Goal: Feedback & Contribution: Contribute content

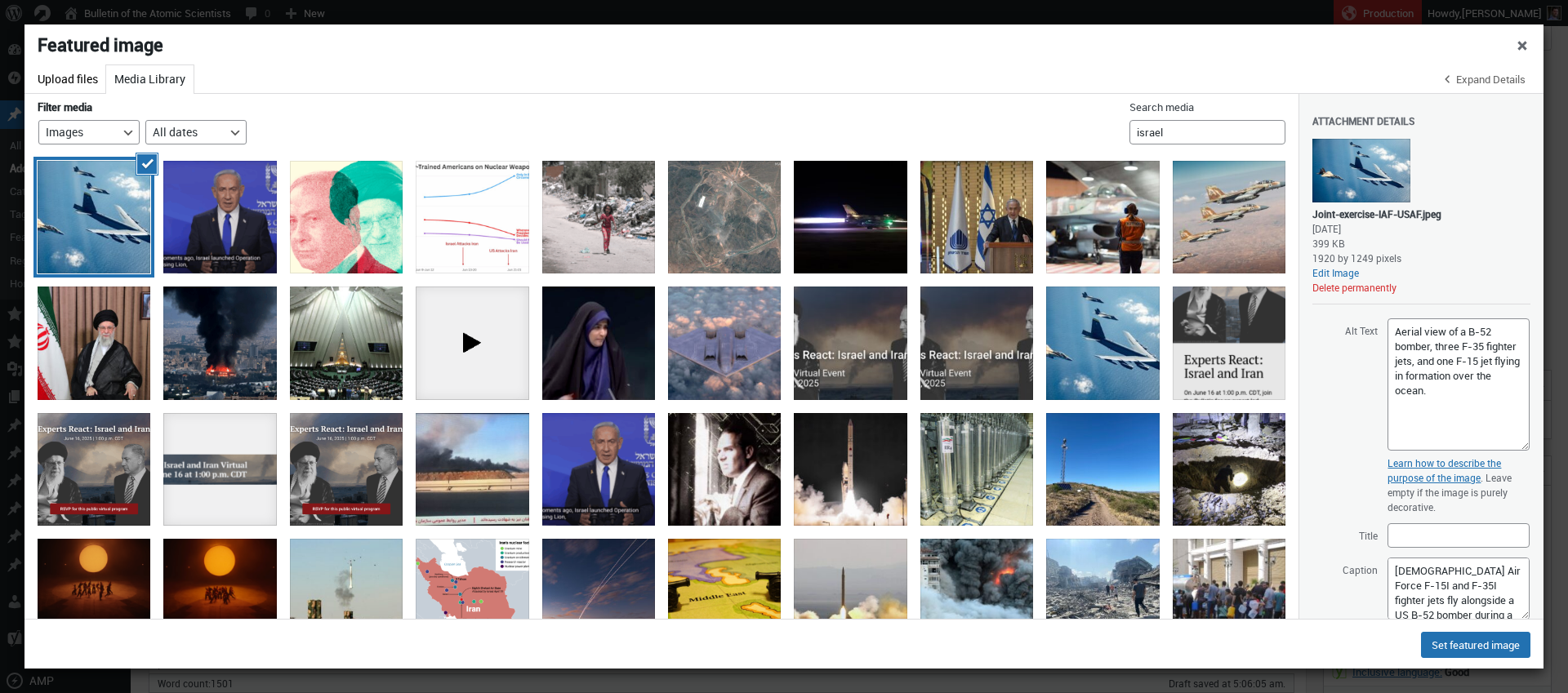
select select "21713"
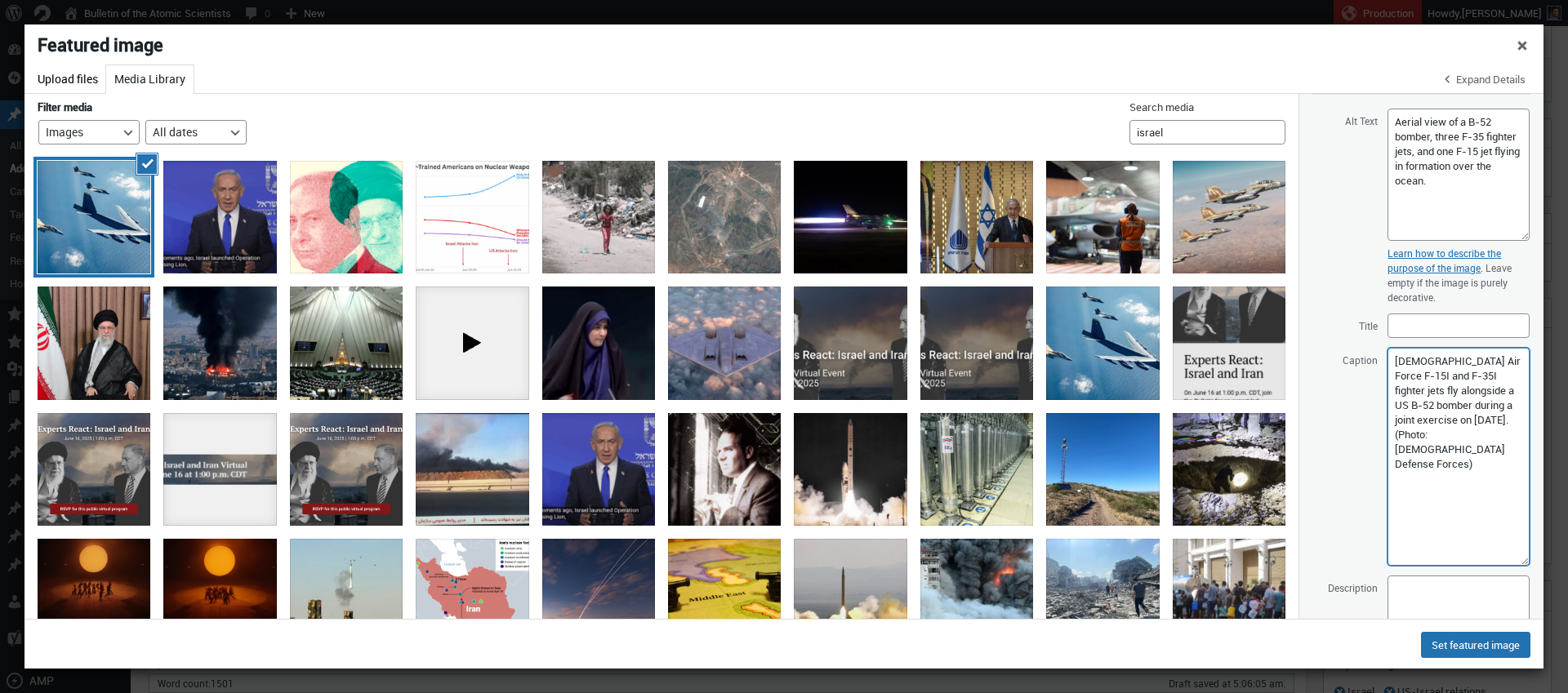
drag, startPoint x: 1516, startPoint y: 408, endPoint x: 1501, endPoint y: 515, distance: 108.0
click at [1512, 562] on textarea "[DEMOGRAPHIC_DATA] Air Force F-15I and F-35I fighter jets fly alongside a US B-…" at bounding box center [1459, 457] width 142 height 218
paste textarea "It is not known if the [DEMOGRAPHIC_DATA] Air Force has added nuclear capabilit…"
click at [1482, 440] on textarea "Israeli Air Force F-15I and F-35I fighter jets fly alongside a US B-52 bomber d…" at bounding box center [1459, 456] width 142 height 216
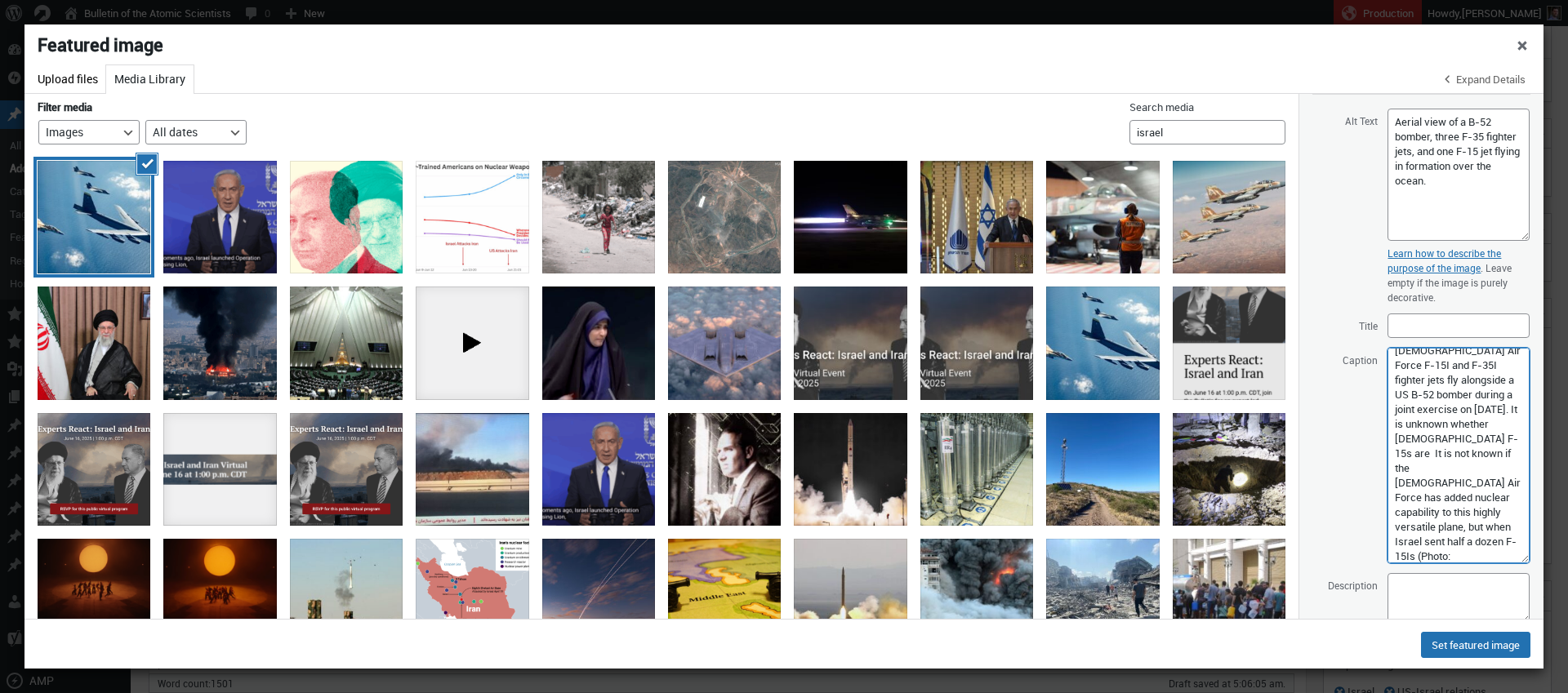
click at [1426, 499] on textarea "Israeli Air Force F-15I and F-35I fighter jets fly alongside a US B-52 bomber d…" at bounding box center [1459, 456] width 142 height 216
click at [1443, 453] on textarea "Israeli Air Force F-15I and F-35I fighter jets fly alongside a US B-52 bomber d…" at bounding box center [1459, 456] width 142 height 216
click at [1420, 455] on textarea "Israeli Air Force F-15I and F-35I fighter jets fly alongside a US B-52 bomber d…" at bounding box center [1459, 456] width 142 height 216
drag, startPoint x: 1475, startPoint y: 469, endPoint x: 1456, endPoint y: 526, distance: 60.1
click at [1456, 526] on textarea "Israeli Air Force F-15I and F-35I fighter jets fly alongside a US B-52 bomber d…" at bounding box center [1459, 456] width 142 height 216
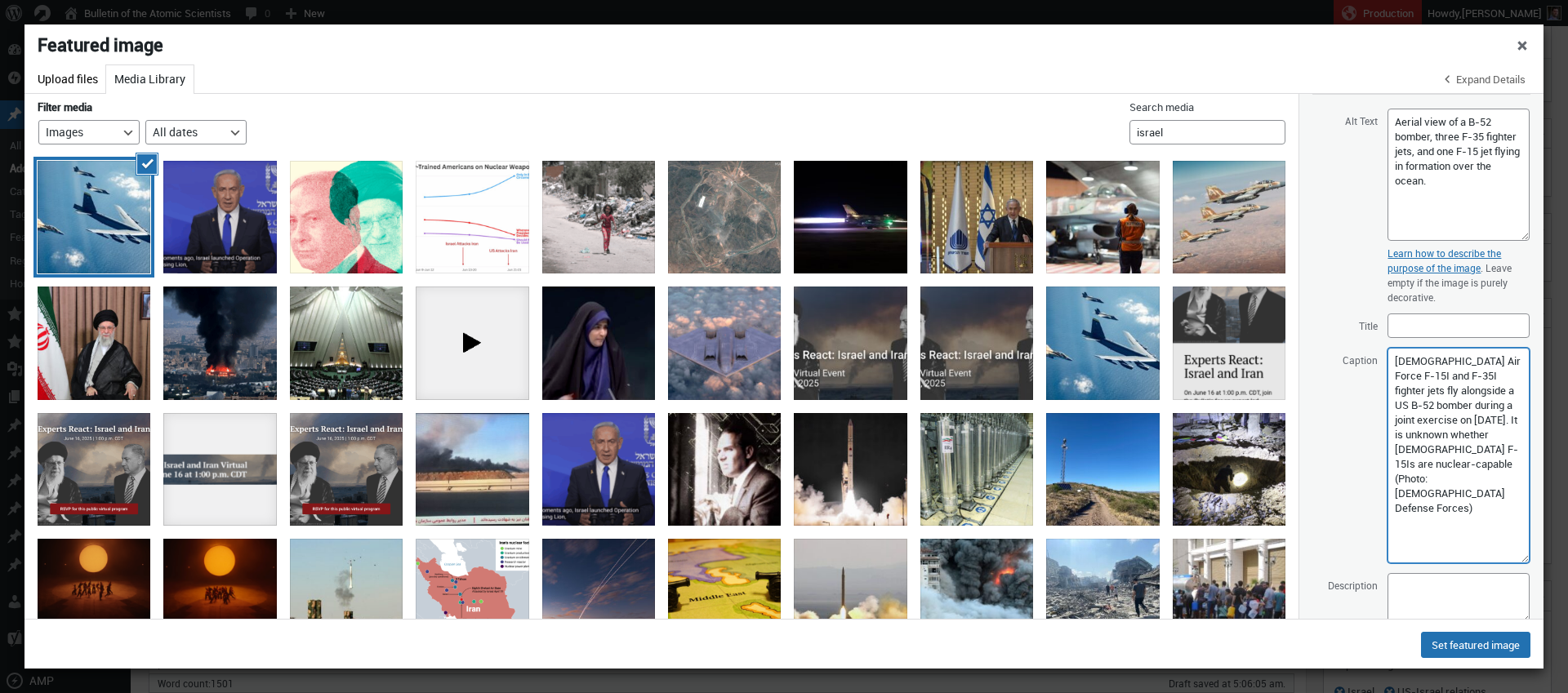
scroll to position [0, 0]
drag, startPoint x: 1466, startPoint y: 446, endPoint x: 1499, endPoint y: 459, distance: 35.5
click at [1502, 453] on textarea "Israeli Air Force F-15I and F-35I fighter jets fly alongside a US B-52 bomber d…" at bounding box center [1459, 456] width 142 height 216
click at [1463, 453] on textarea "Israeli Air Force F-15I and F-35I fighter jets fly alongside a US B-52 bomber d…" at bounding box center [1459, 456] width 142 height 216
click at [1411, 464] on textarea "Israeli Air Force F-15I and F-35I fighter jets fly alongside a US B-52 bomber d…" at bounding box center [1459, 456] width 142 height 216
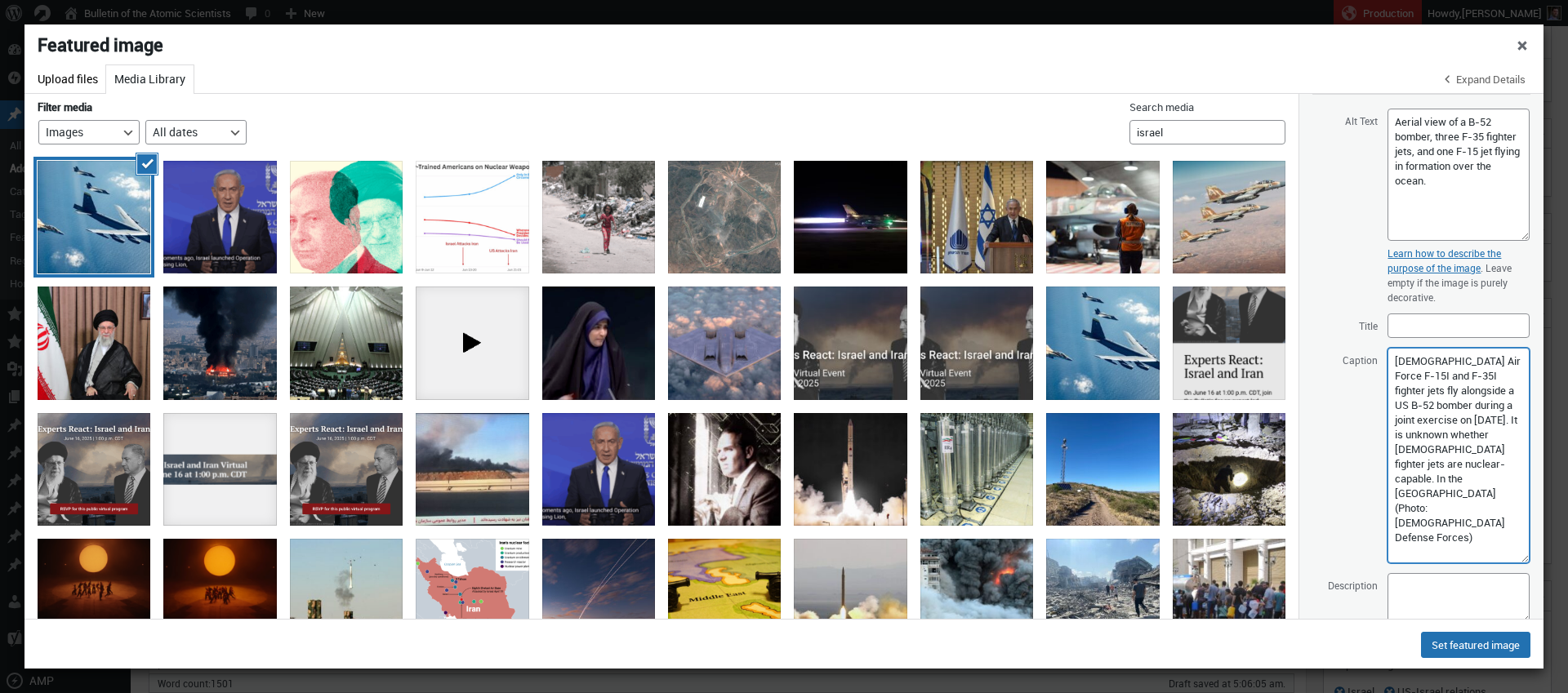
drag, startPoint x: 1466, startPoint y: 449, endPoint x: 1409, endPoint y: 468, distance: 60.1
click at [1408, 464] on textarea "Israeli Air Force F-15I and F-35I fighter jets fly alongside a US B-52 bomber d…" at bounding box center [1459, 456] width 142 height 216
click at [1451, 466] on textarea "Israeli Air Force F-15I and F-35I fighter jets fly alongside a US B-52 bomber d…" at bounding box center [1459, 456] width 142 height 216
click at [1428, 480] on textarea "Israeli Air Force F-15I and F-35I fighter jets fly alongside a US B-52 bomber d…" at bounding box center [1459, 456] width 142 height 216
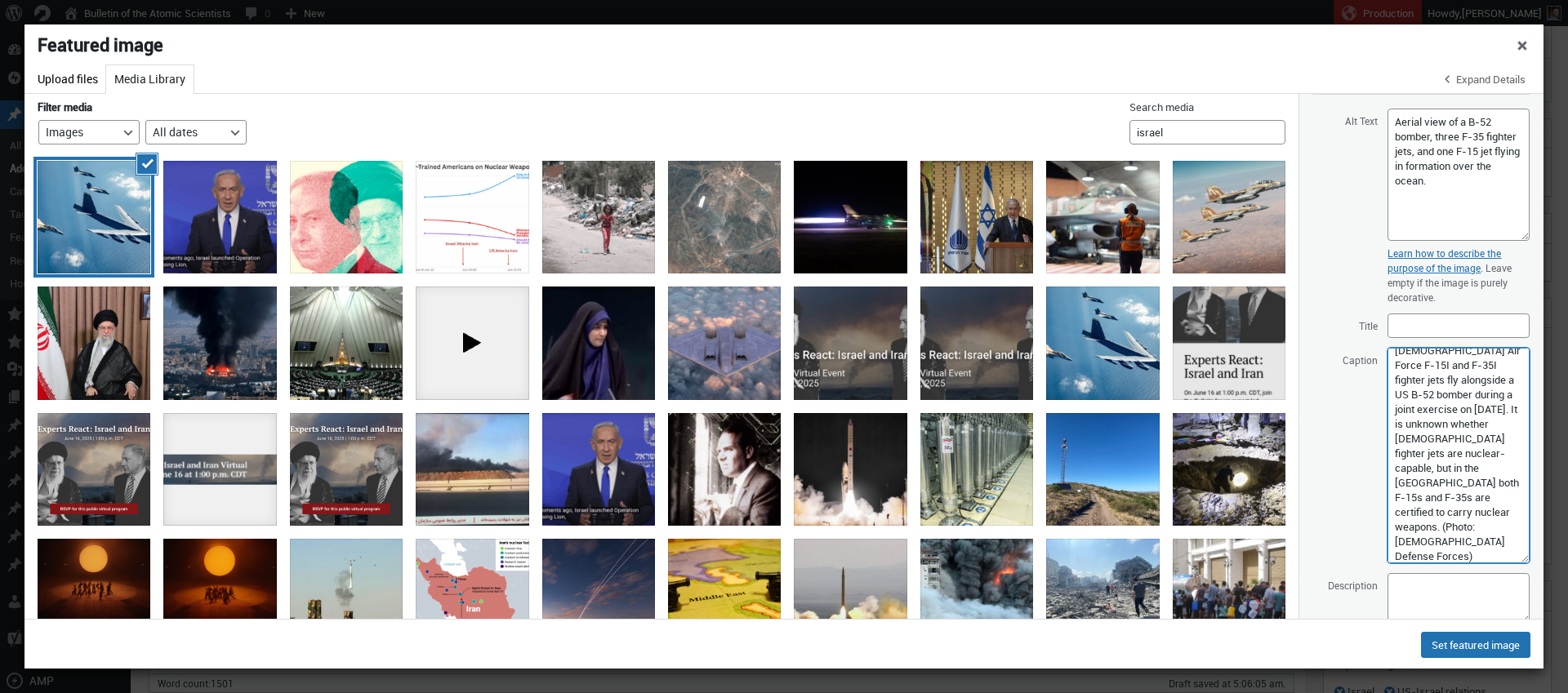
click at [1421, 527] on textarea "Israeli Air Force F-15I and F-35I fighter jets fly alongside a US B-52 bomber d…" at bounding box center [1459, 456] width 142 height 216
click at [1470, 477] on textarea "Israeli Air Force F-15I and F-35I fighter jets fly alongside a US B-52 bomber d…" at bounding box center [1459, 456] width 142 height 216
drag, startPoint x: 1476, startPoint y: 495, endPoint x: 1456, endPoint y: 588, distance: 95.1
click at [1476, 495] on textarea "Israeli Air Force F-15I and F-35I fighter jets fly alongside a US B-52 bomber d…" at bounding box center [1459, 456] width 142 height 216
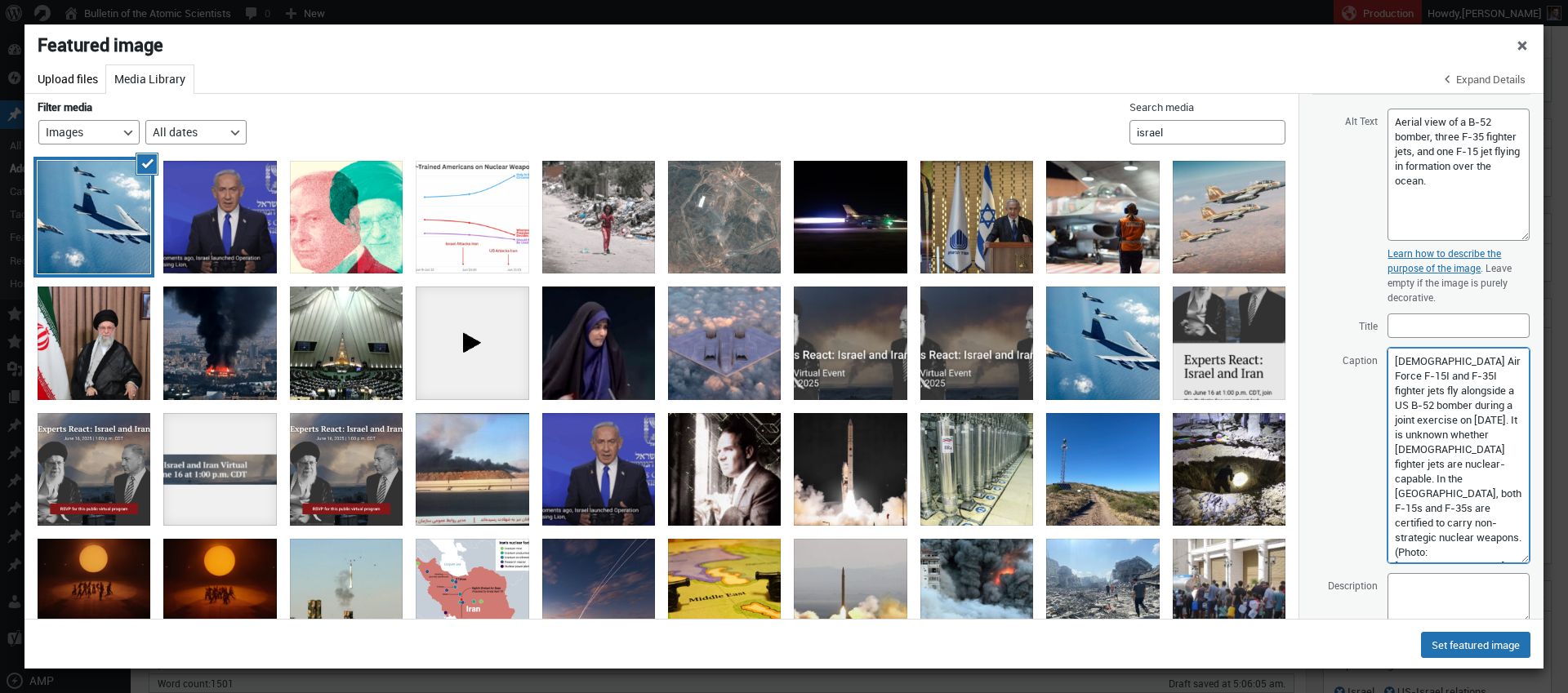
click at [1430, 531] on textarea "Israeli Air Force F-15I and F-35I fighter jets fly alongside a US B-52 bomber d…" at bounding box center [1459, 456] width 142 height 216
click at [1479, 534] on textarea "Israeli Air Force F-15I and F-35I fighter jets fly alongside a US B-52 bomber d…" at bounding box center [1459, 456] width 142 height 216
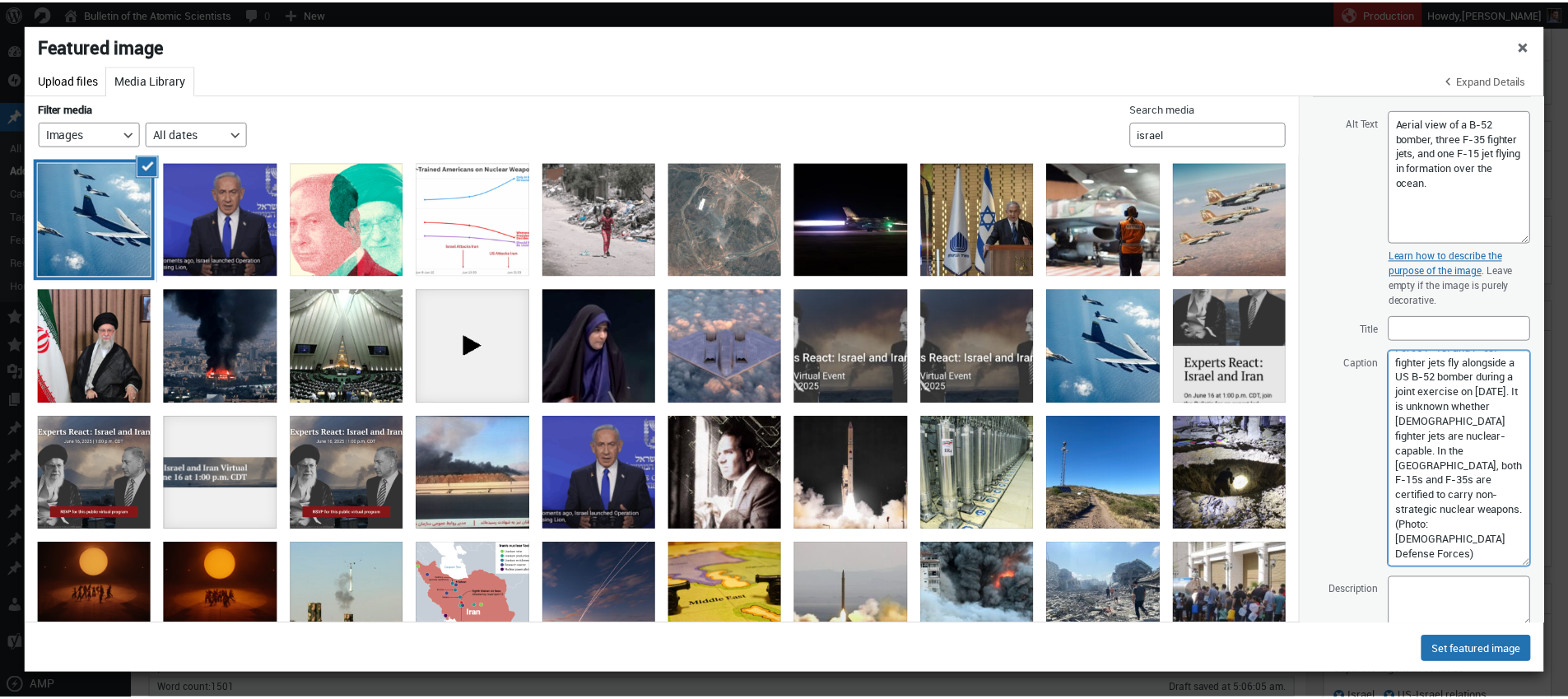
scroll to position [389, 0]
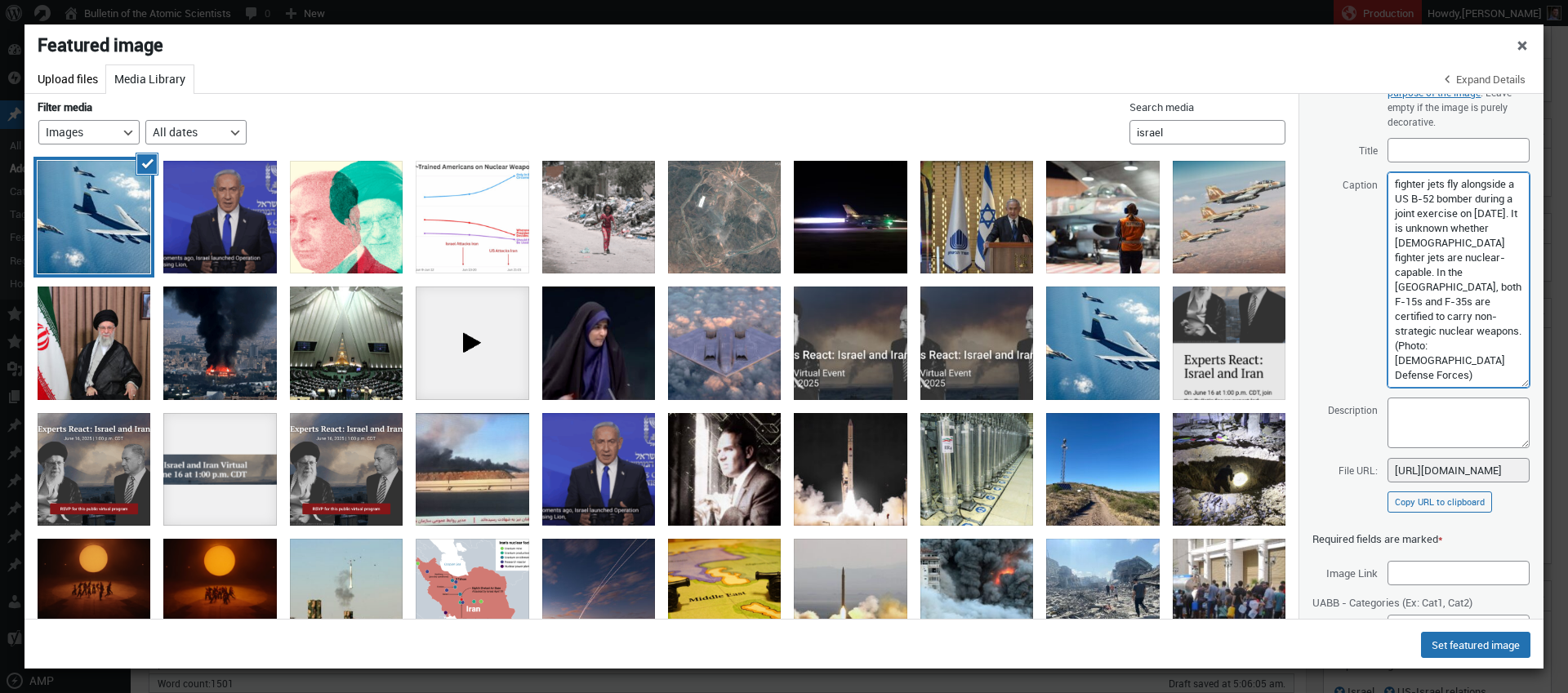
click at [1466, 304] on textarea "Israeli Air Force F-15I and F-35I fighter jets fly alongside a US B-52 bomber d…" at bounding box center [1459, 280] width 142 height 216
click at [1469, 317] on textarea "Israeli Air Force F-15I and F-35I fighter jets fly alongside a US B-52 bomber d…" at bounding box center [1459, 280] width 142 height 216
type textarea "Israeli Air Force F-15I and F-35I fighter jets fly alongside a US B-52 bomber d…"
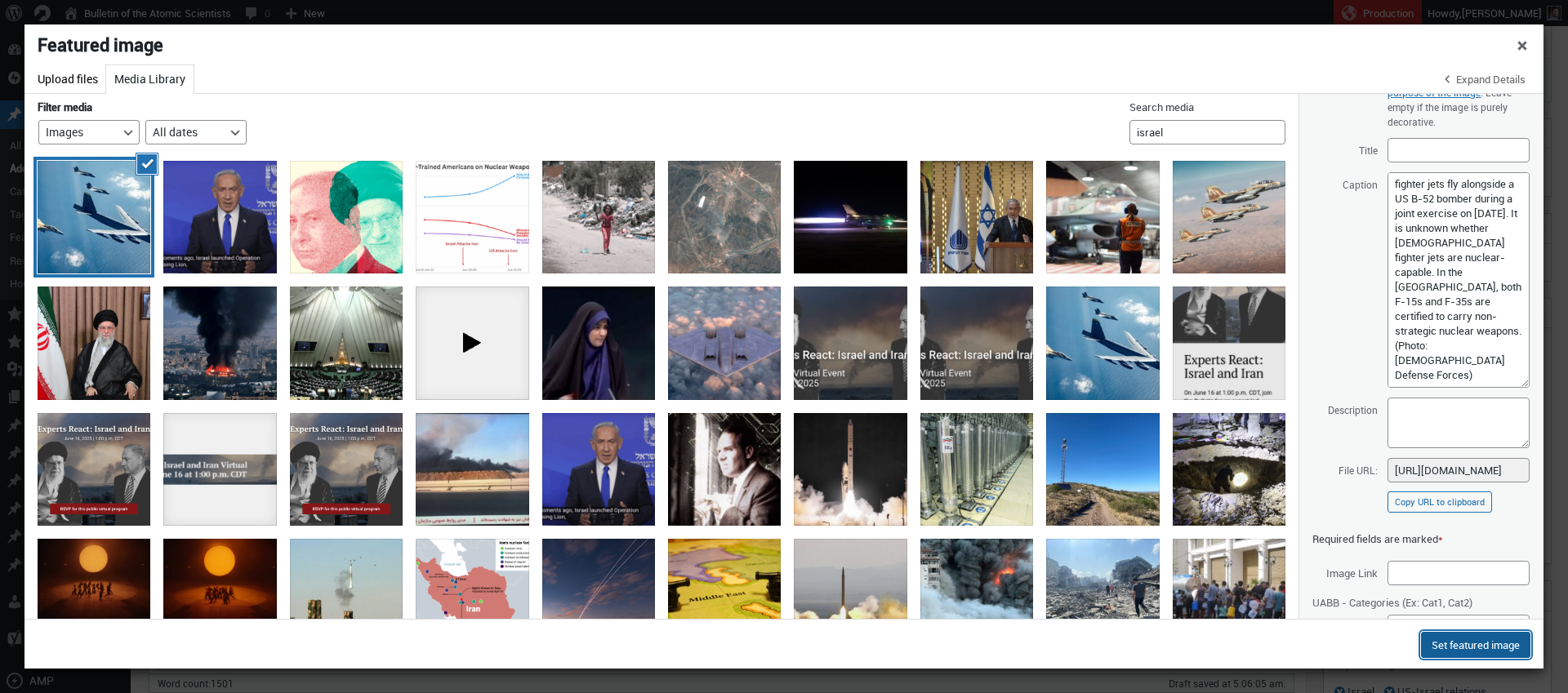
click at [1471, 645] on button "Set featured image" at bounding box center [1476, 645] width 109 height 27
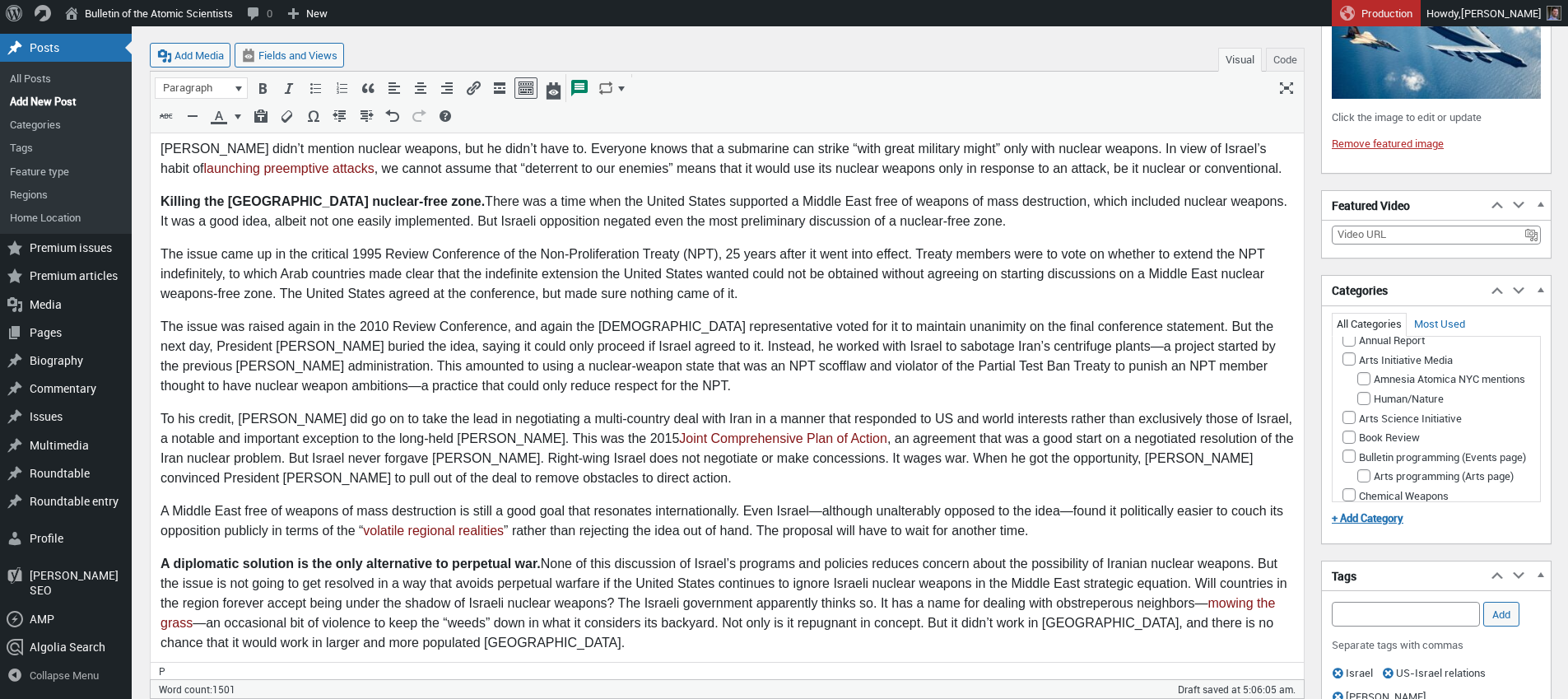
scroll to position [0, 0]
click at [1348, 355] on input "Analysis" at bounding box center [1349, 357] width 13 height 13
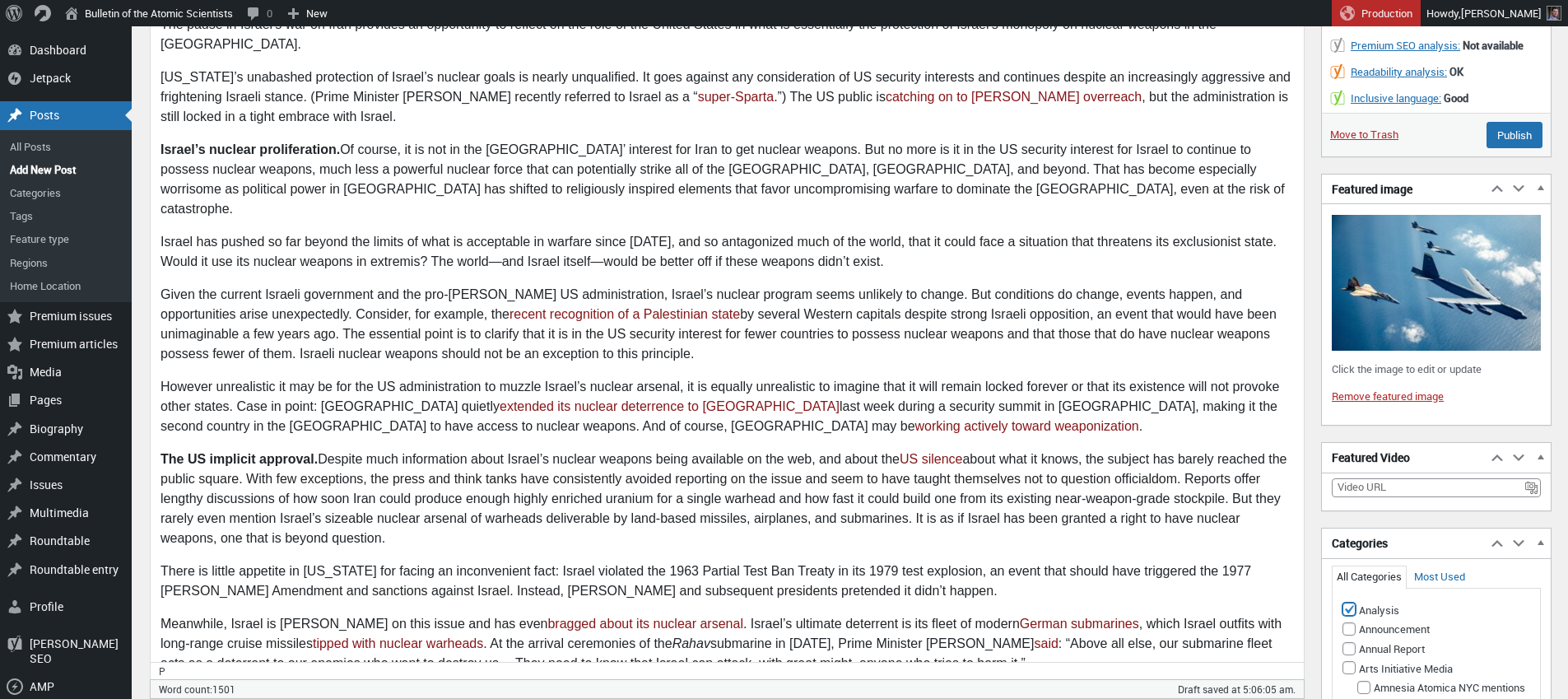
scroll to position [475, 0]
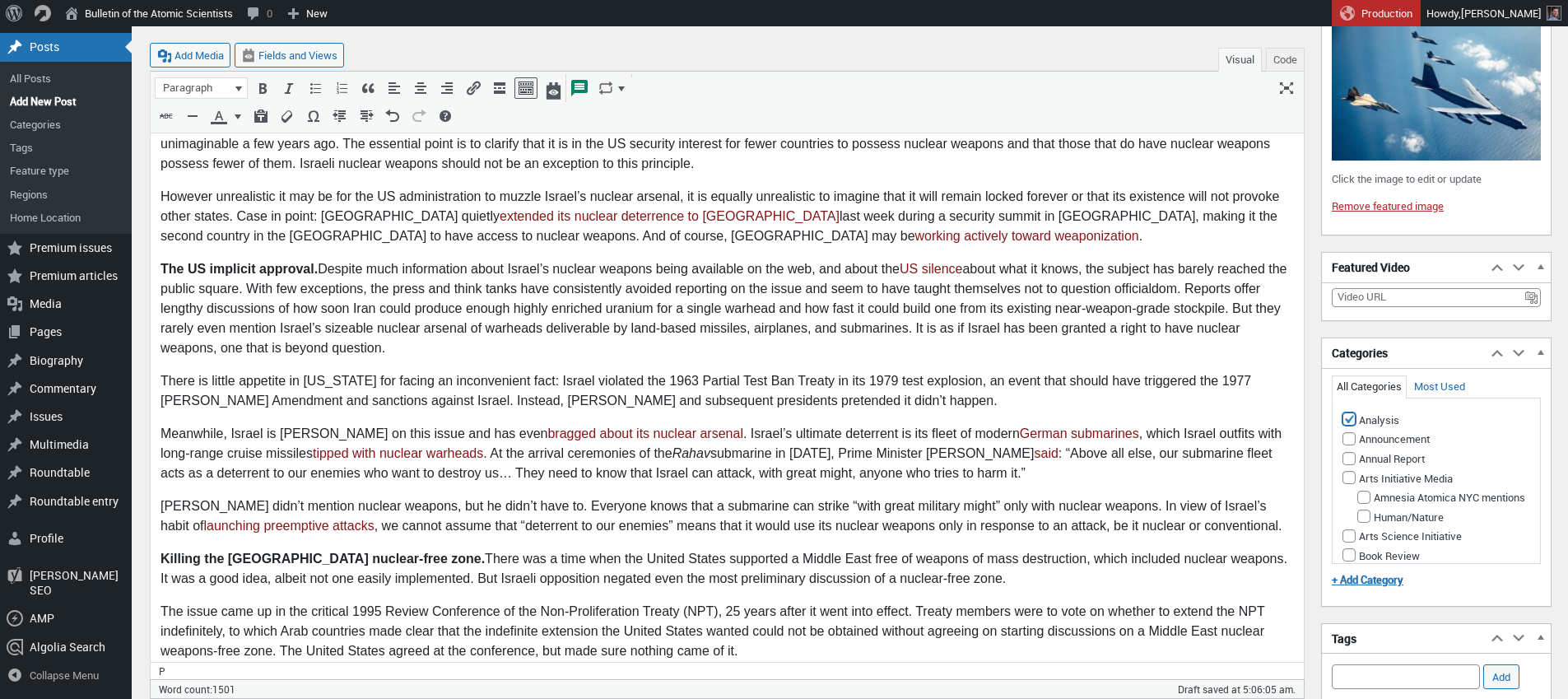
click at [1350, 419] on input "Analysis" at bounding box center [1349, 419] width 13 height 13
checkbox input "false"
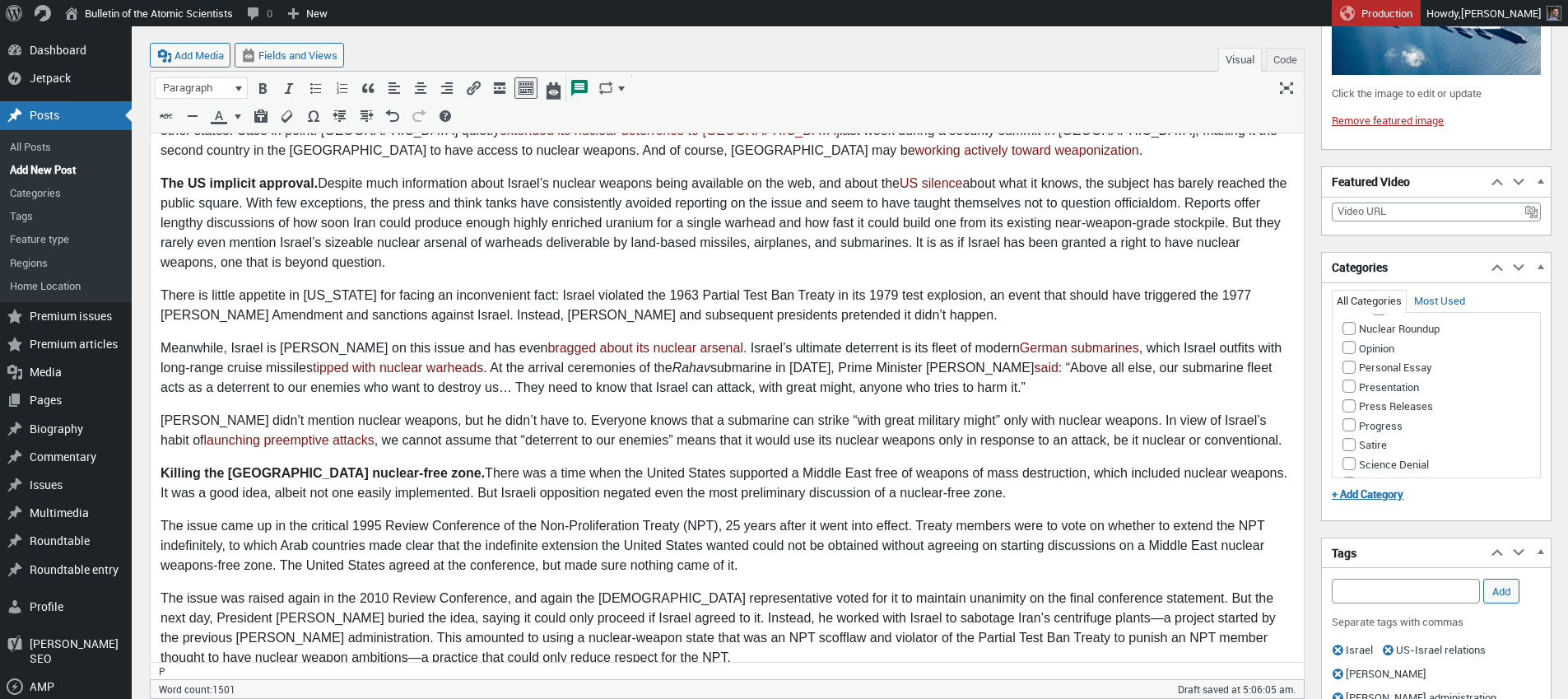
scroll to position [1161, 0]
click at [1366, 247] on input "Nuclear Weapons" at bounding box center [1364, 240] width 13 height 13
checkbox input "true"
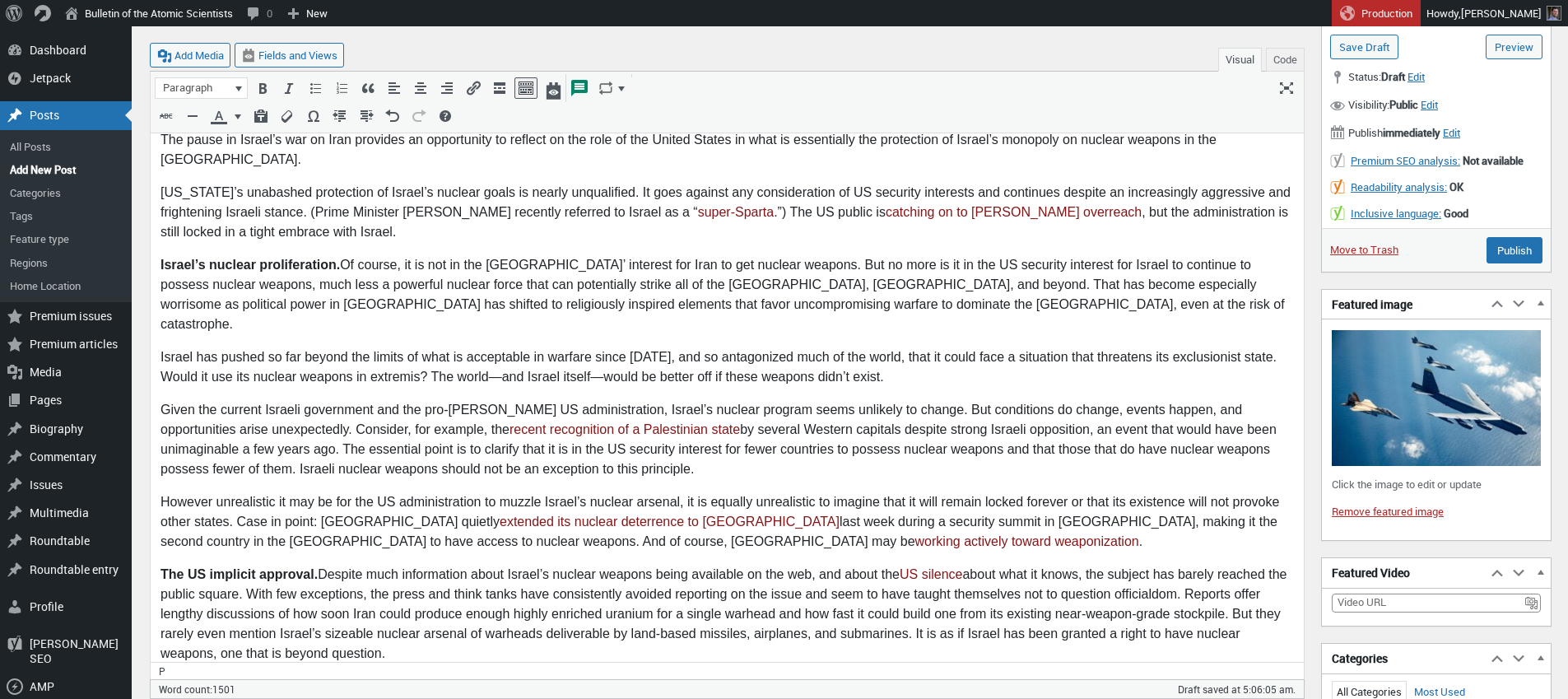
scroll to position [0, 0]
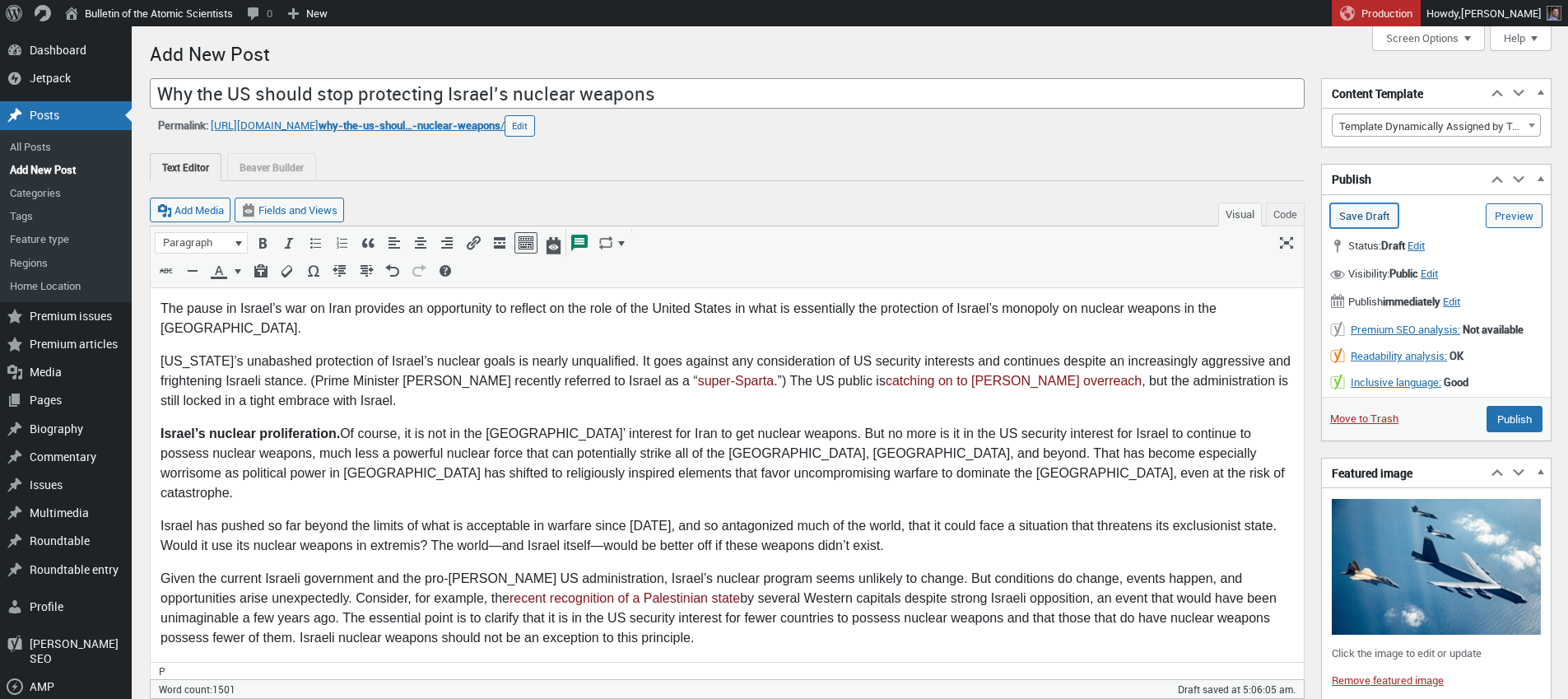
click at [1366, 217] on input "Save Draft" at bounding box center [1364, 216] width 68 height 25
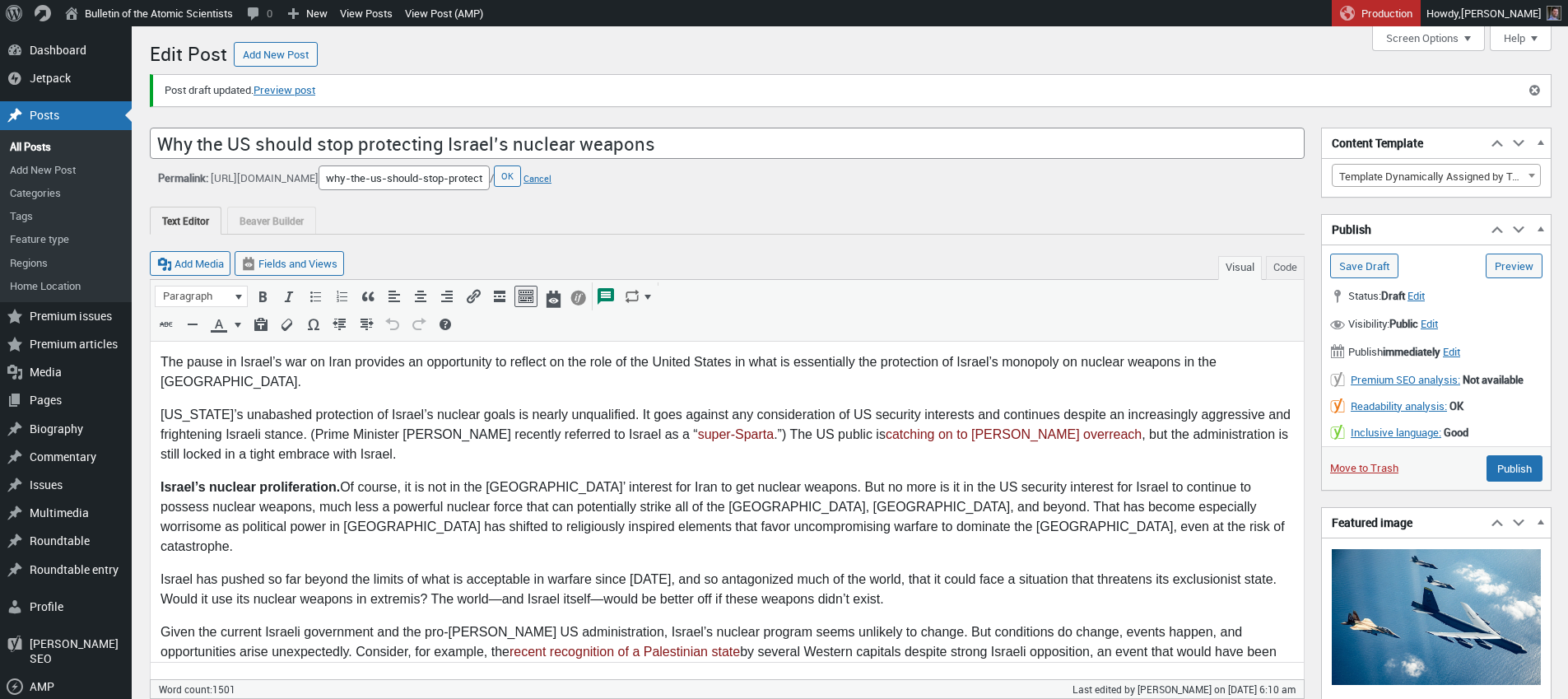
click at [490, 175] on input "why-the-us-should-stop-protecting-israels-nuclear-weapons" at bounding box center [404, 178] width 172 height 25
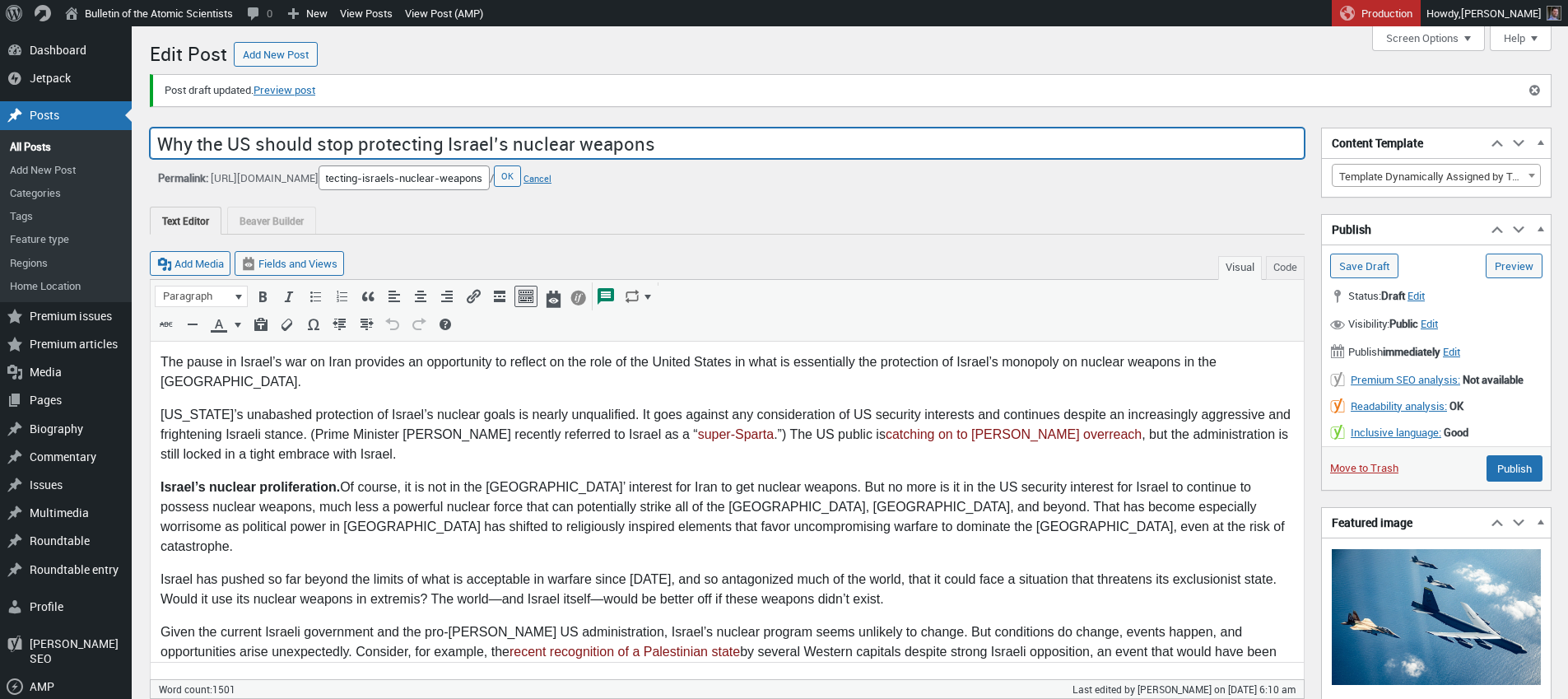
click at [485, 136] on input "Why the US should stop protecting Israel’s nuclear weapons" at bounding box center [727, 143] width 1155 height 31
click at [548, 143] on input "Why the US should stop protecting Israel's nuclear weapons" at bounding box center [727, 143] width 1155 height 31
type input "Why the US should stop protecting Israel's nuclear weapons"
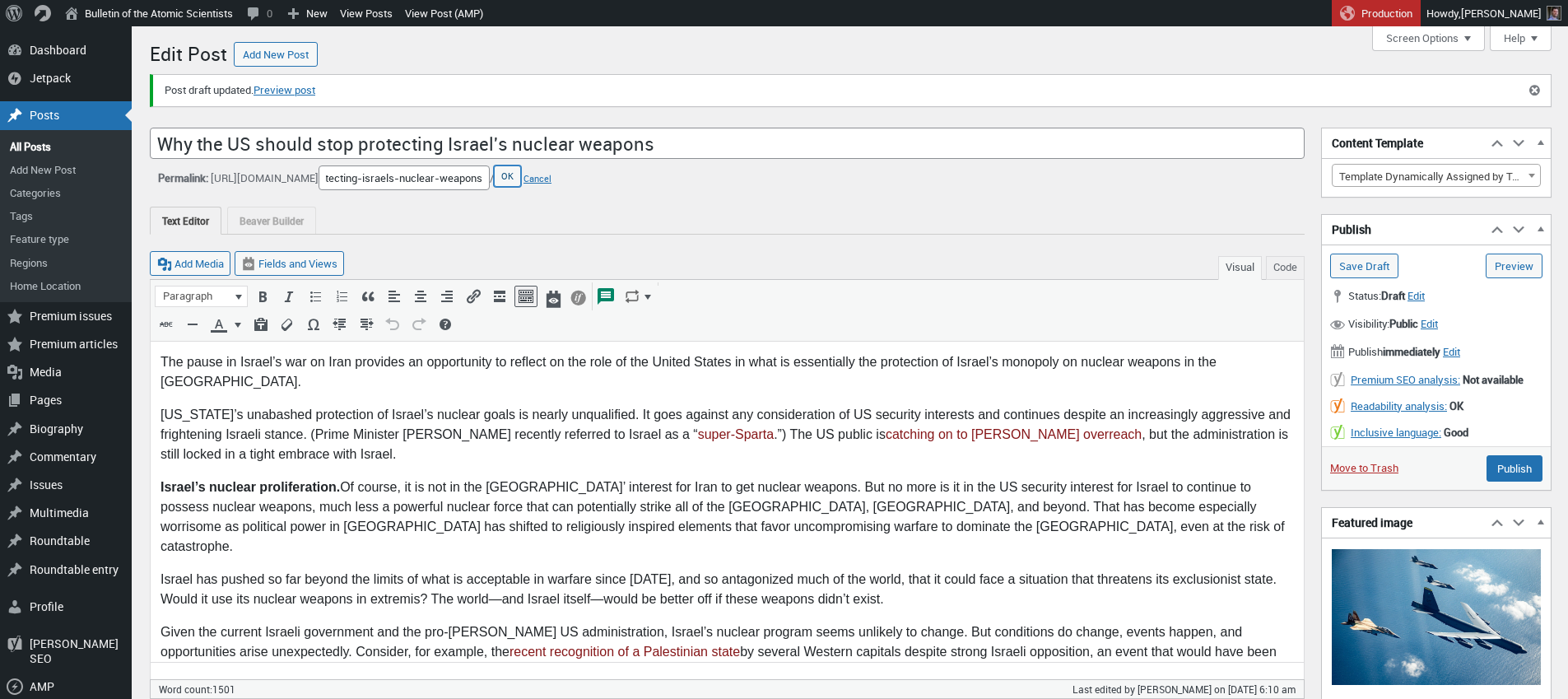
click at [521, 174] on button "OK" at bounding box center [507, 176] width 27 height 22
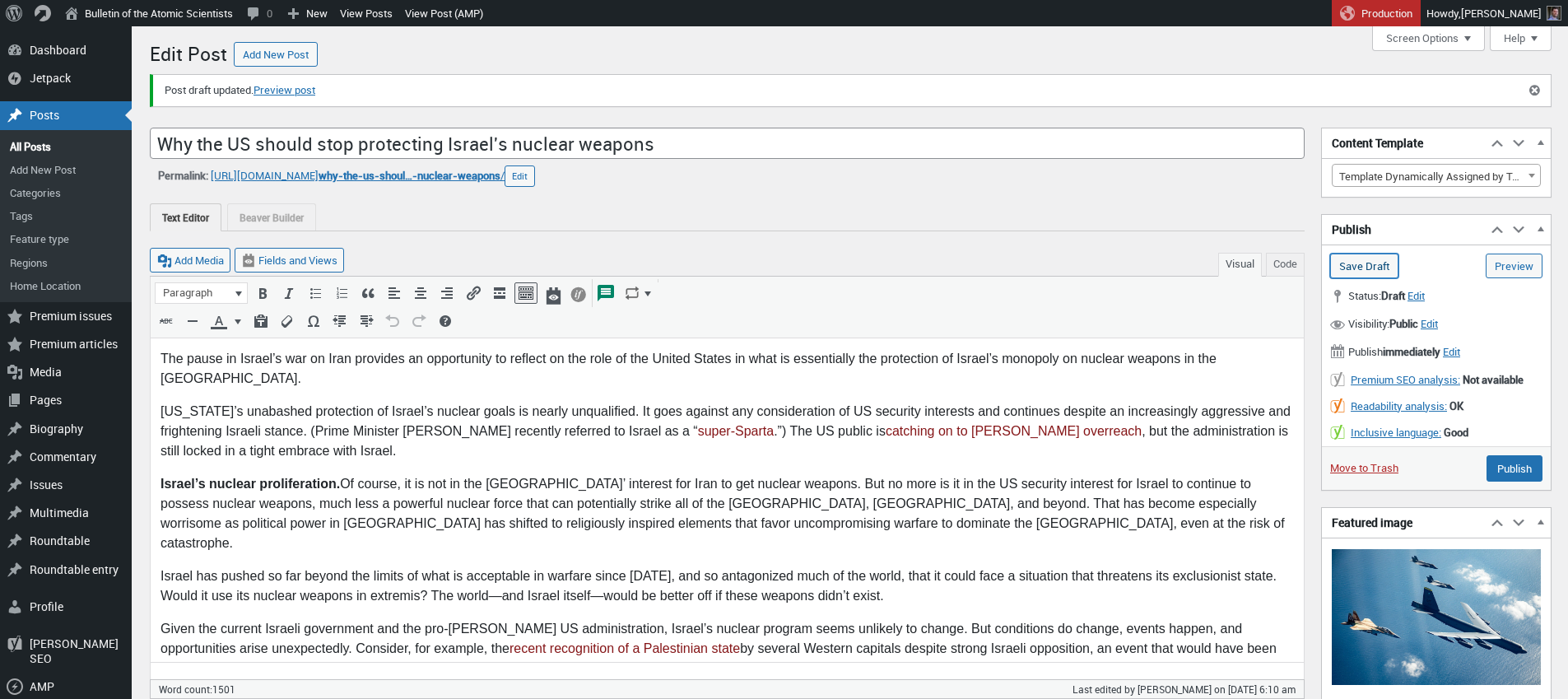
click at [1364, 274] on input "Save Draft" at bounding box center [1364, 266] width 68 height 25
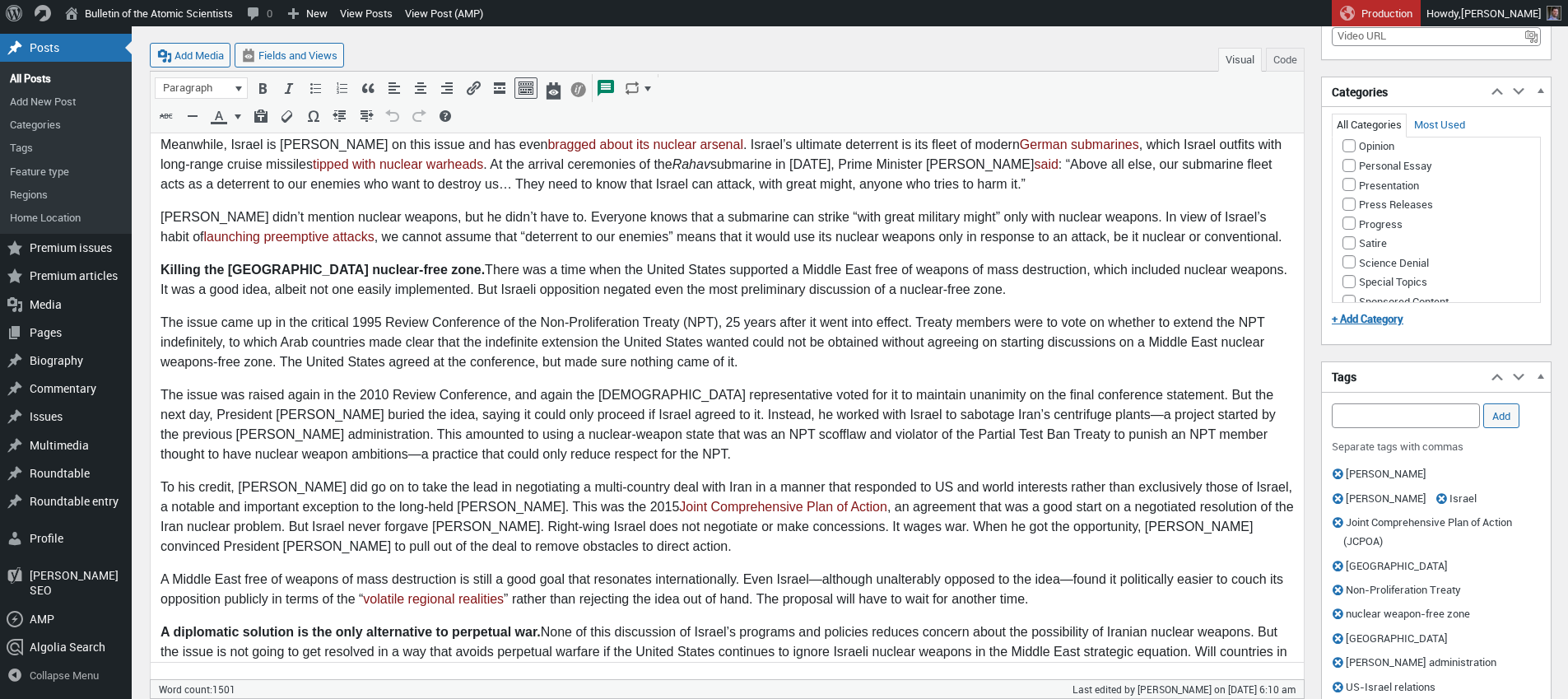
scroll to position [1293, 0]
click at [1349, 36] on input "Opinion" at bounding box center [1349, 29] width 13 height 13
checkbox input "true"
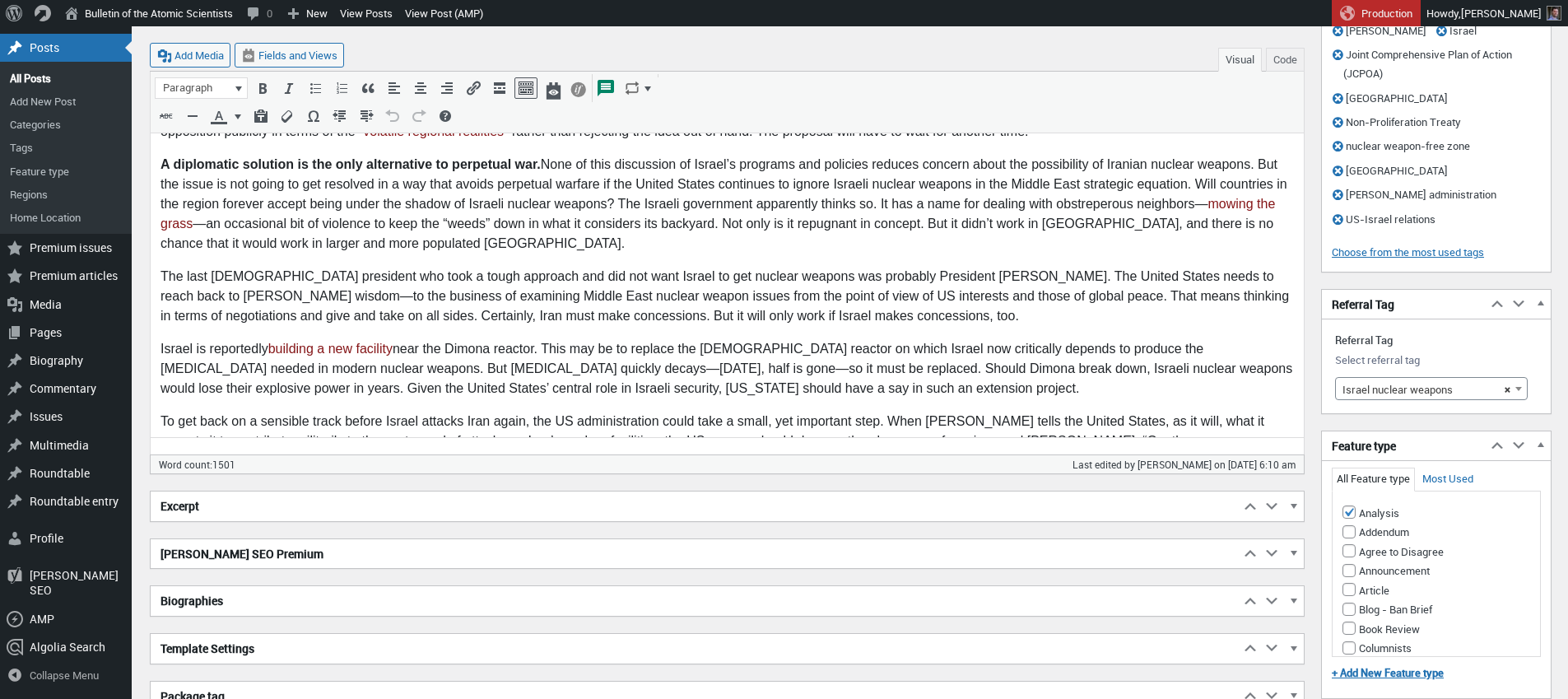
scroll to position [1376, 0]
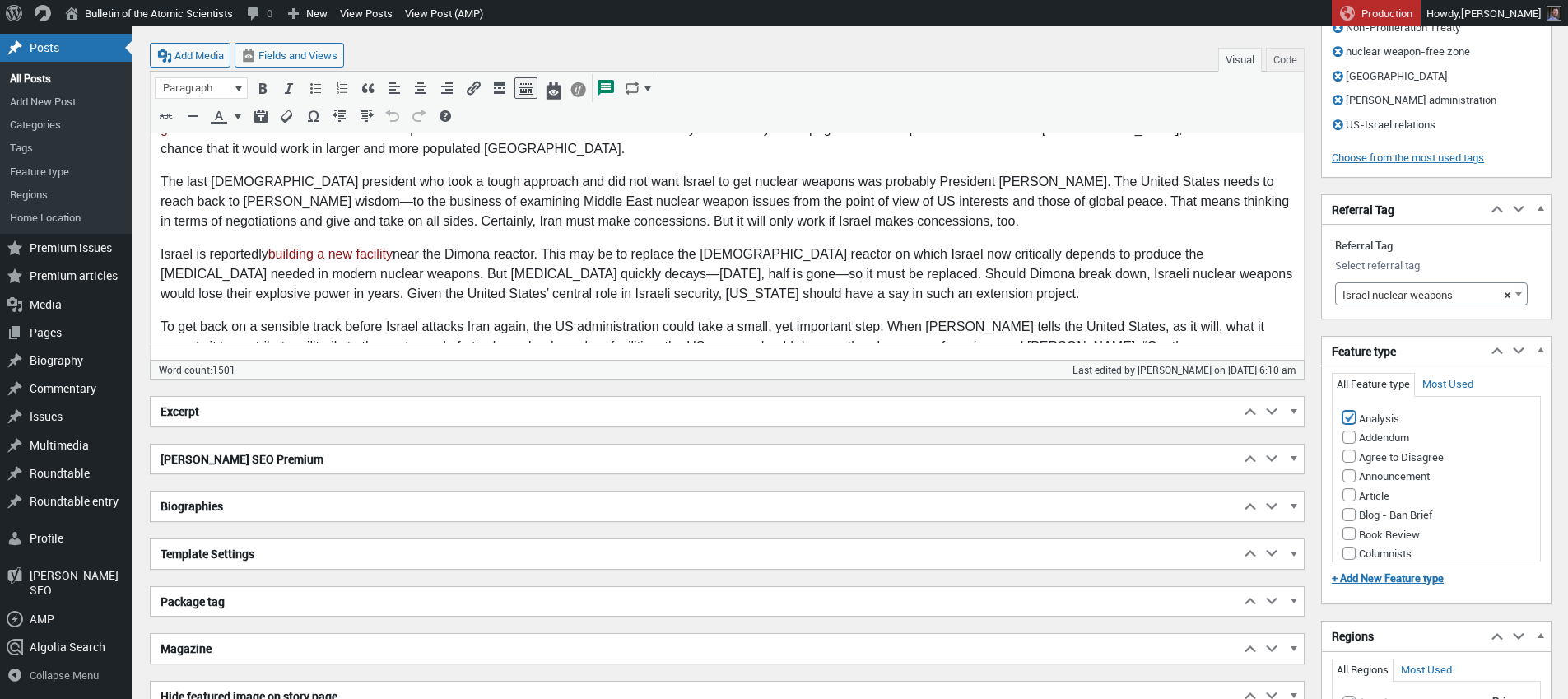
click at [1348, 419] on input "Analysis" at bounding box center [1349, 417] width 13 height 13
checkbox input "false"
click at [1352, 397] on input "Opinion" at bounding box center [1349, 390] width 13 height 13
checkbox input "true"
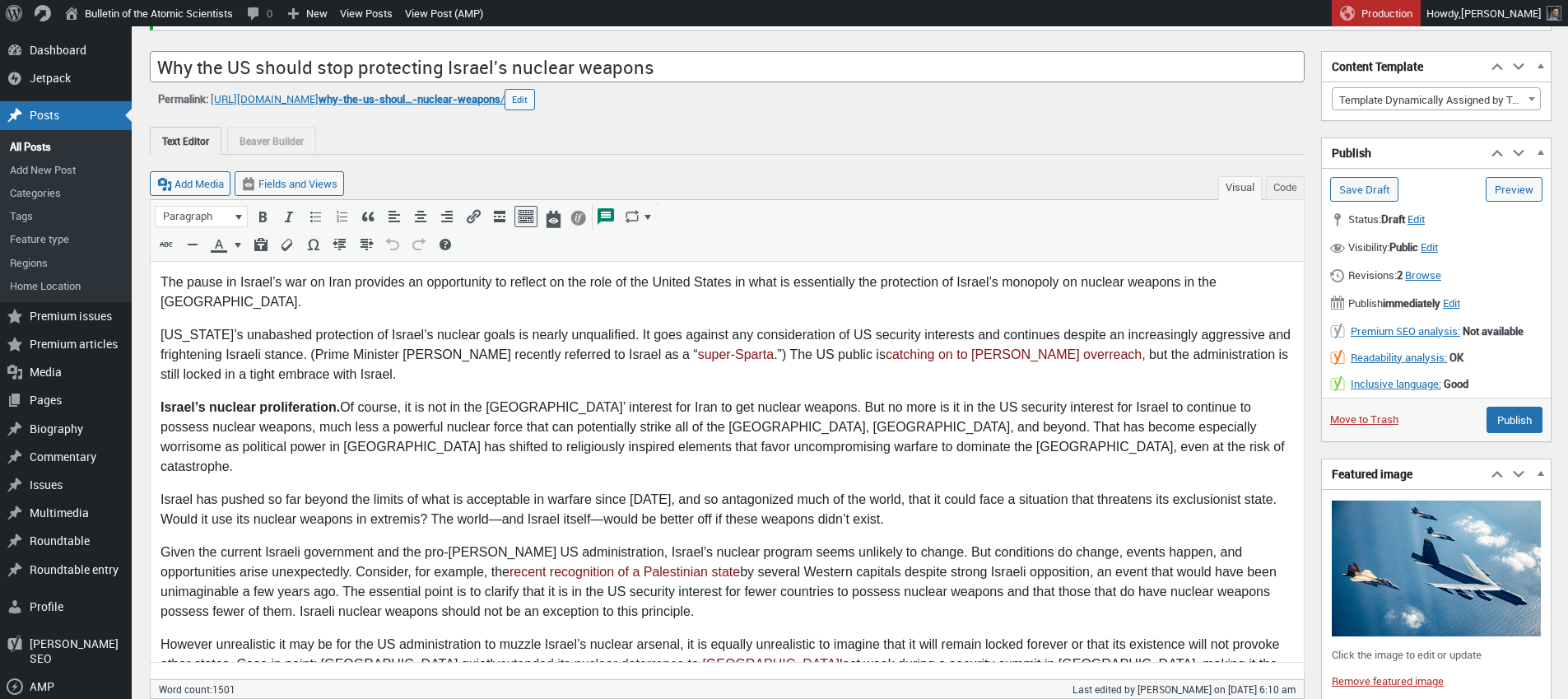
scroll to position [0, 0]
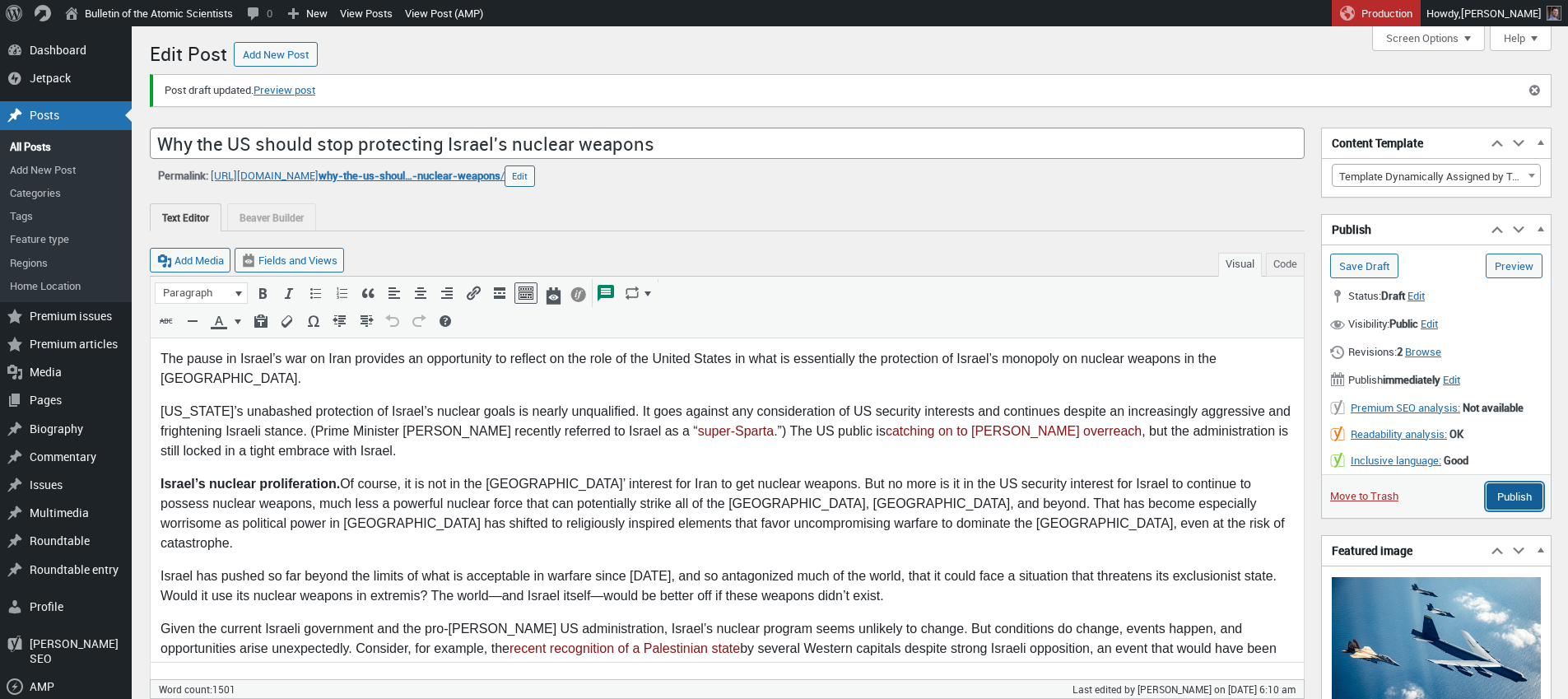
click at [1503, 500] on input "Publish" at bounding box center [1515, 496] width 56 height 27
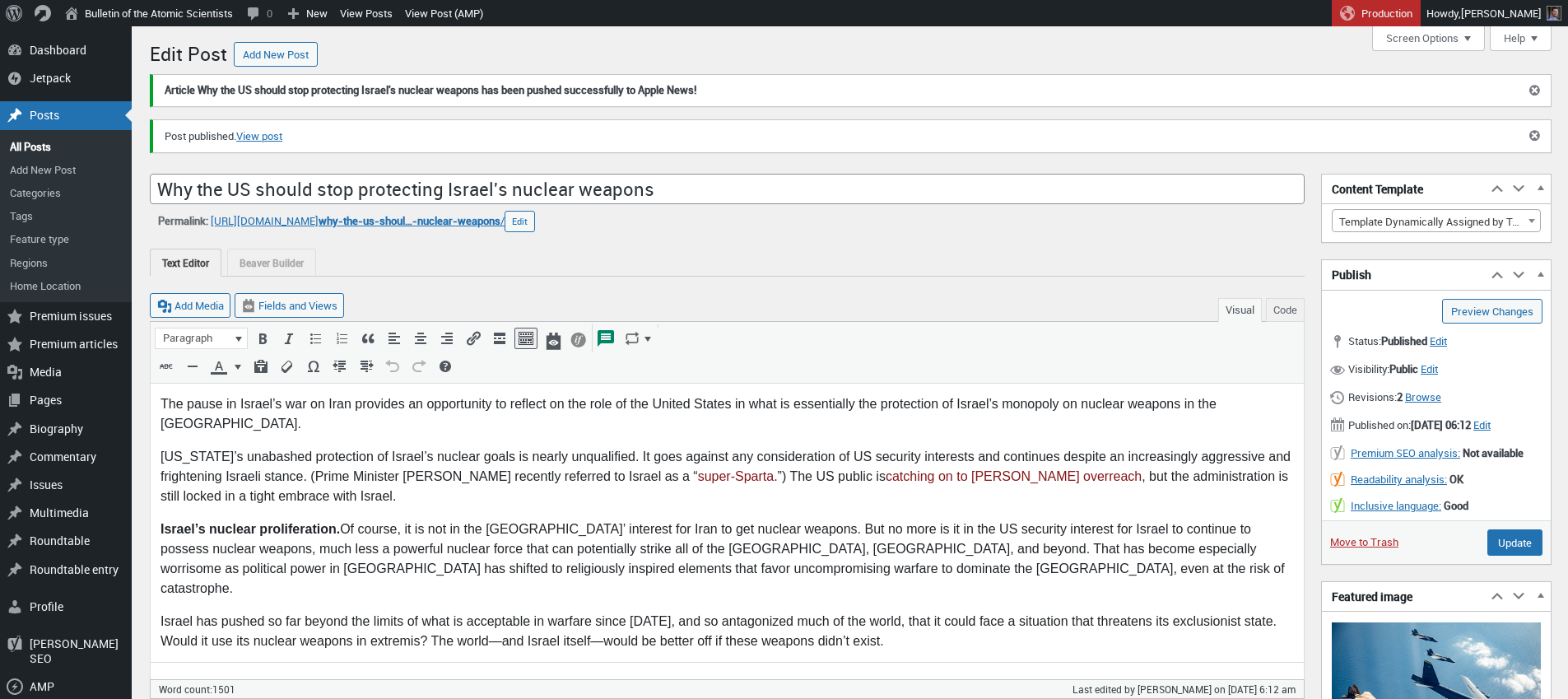
click at [167, 403] on p "The pause in Israel’s war on Iran provides an opportunity to reflect on the rol…" at bounding box center [727, 414] width 1133 height 40
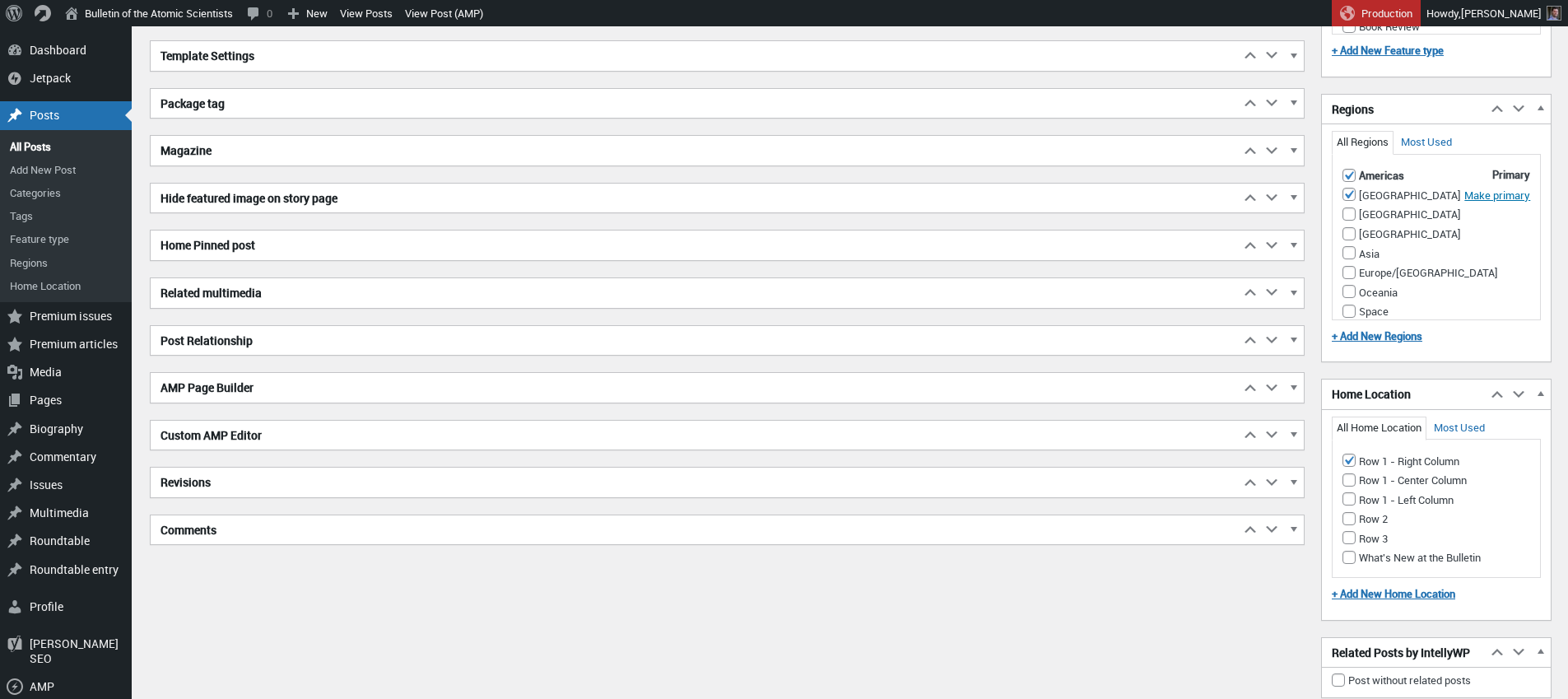
scroll to position [1665, 0]
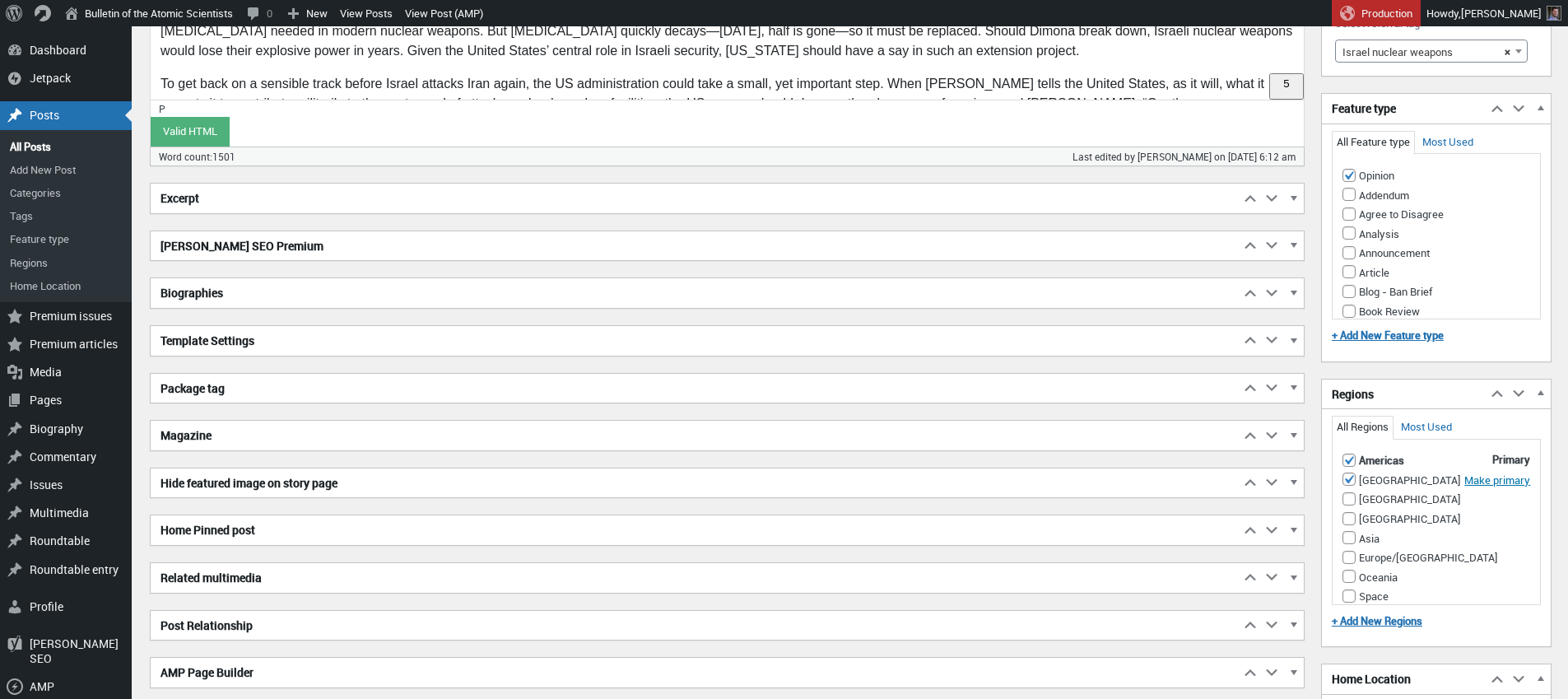
click at [304, 200] on h2 "Excerpt" at bounding box center [695, 198] width 1089 height 29
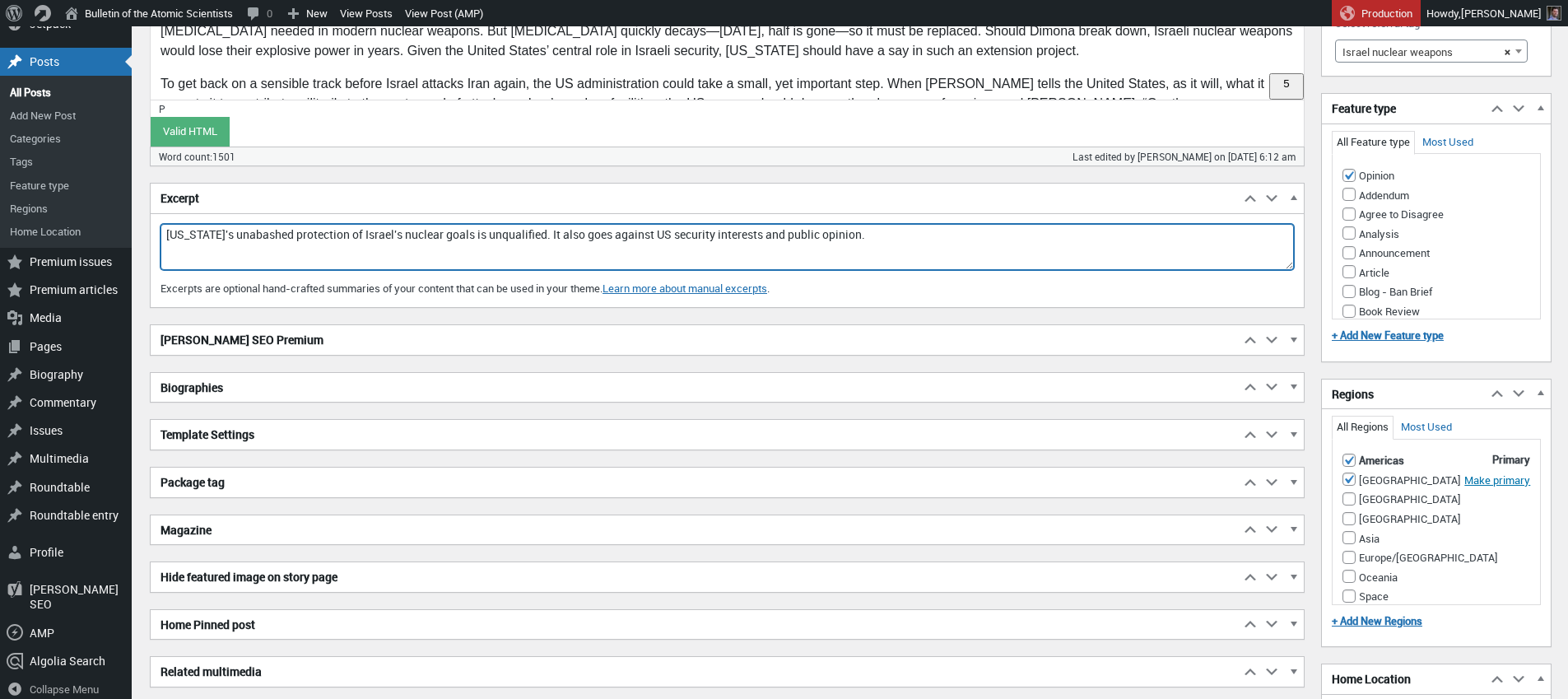
click at [293, 232] on textarea "[US_STATE]'s unabashed protection of Israel's nuclear goals is unqualified. It …" at bounding box center [727, 247] width 1133 height 46
click at [293, 232] on textarea "Washington's unabashed protection of Israel's nuclear goals is unqualified. It …" at bounding box center [727, 247] width 1133 height 46
click at [925, 232] on textarea "Washington's unabashed protection of Israel's nuclear goals is unqualified. It …" at bounding box center [727, 247] width 1133 height 46
drag, startPoint x: 560, startPoint y: 235, endPoint x: 599, endPoint y: 238, distance: 39.1
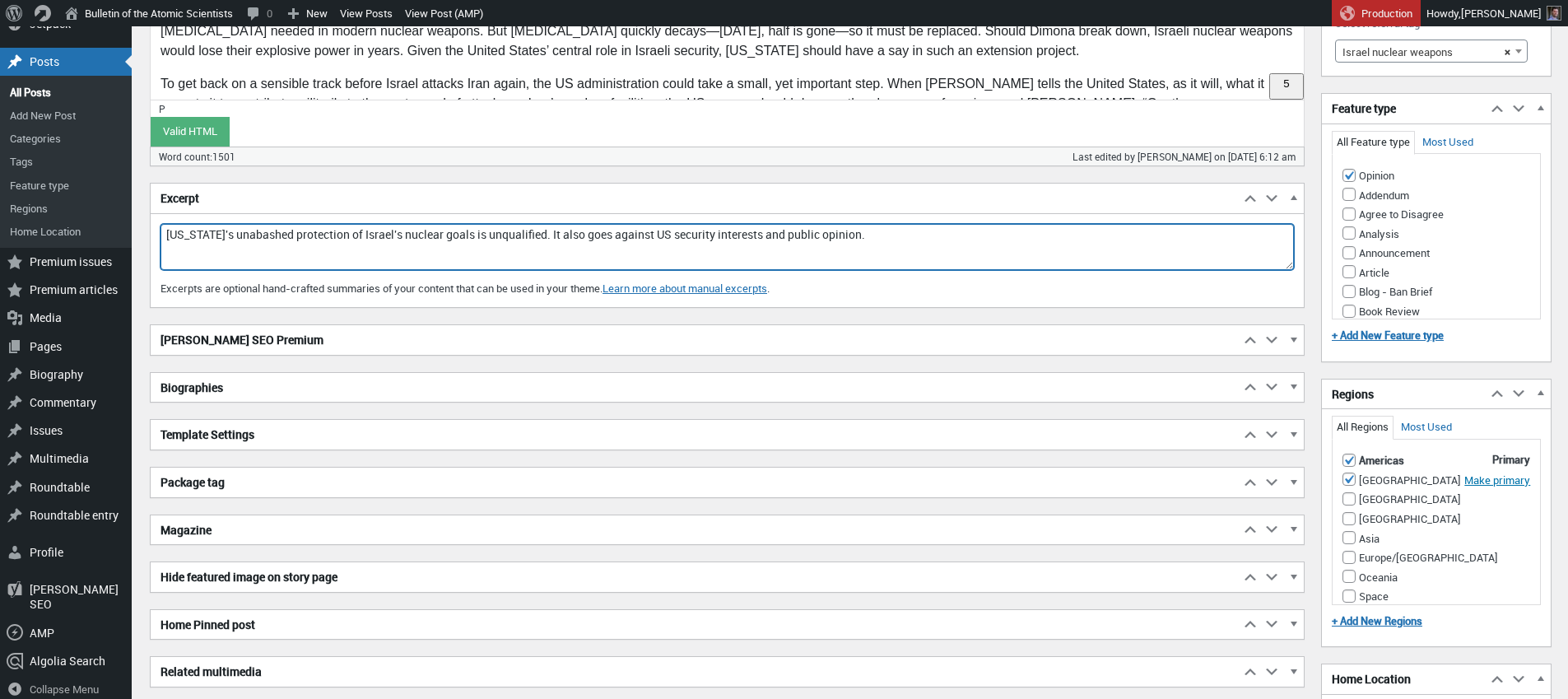
click at [599, 238] on textarea "Washington's unabashed protection of Israel's nuclear goals is unqualified. It …" at bounding box center [727, 247] width 1133 height 46
click at [891, 236] on textarea "Washington's unabashed protection of Israel's nuclear goals is unqualified. It …" at bounding box center [727, 247] width 1133 height 46
paste textarea "It is time for the US to end its support of Israel's monopoly on nuclear weapon…"
click at [932, 233] on textarea "Washington's unabashed protection of Israel's nuclear goals is unqualified. It …" at bounding box center [727, 247] width 1133 height 46
drag, startPoint x: 1008, startPoint y: 234, endPoint x: 1061, endPoint y: 232, distance: 53.0
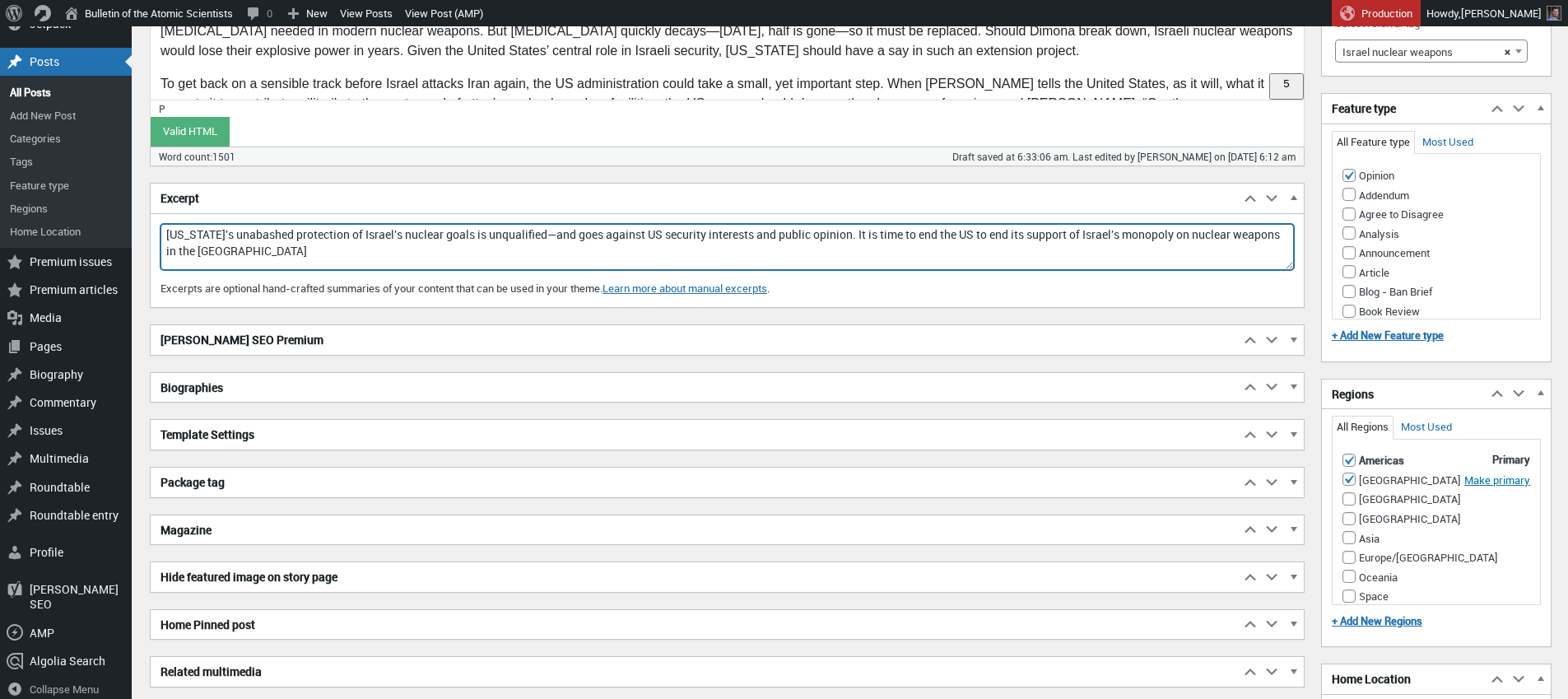
click at [1061, 232] on textarea "Washington's unabashed protection of Israel's nuclear goals is unqualified. It …" at bounding box center [727, 247] width 1133 height 46
click at [777, 251] on textarea "Washington's unabashed protection of Israel's nuclear goals is unqualified. It …" at bounding box center [727, 247] width 1133 height 46
click at [913, 244] on textarea "Washington's unabashed protection of Israel's nuclear goals is unqualified. It …" at bounding box center [727, 247] width 1133 height 46
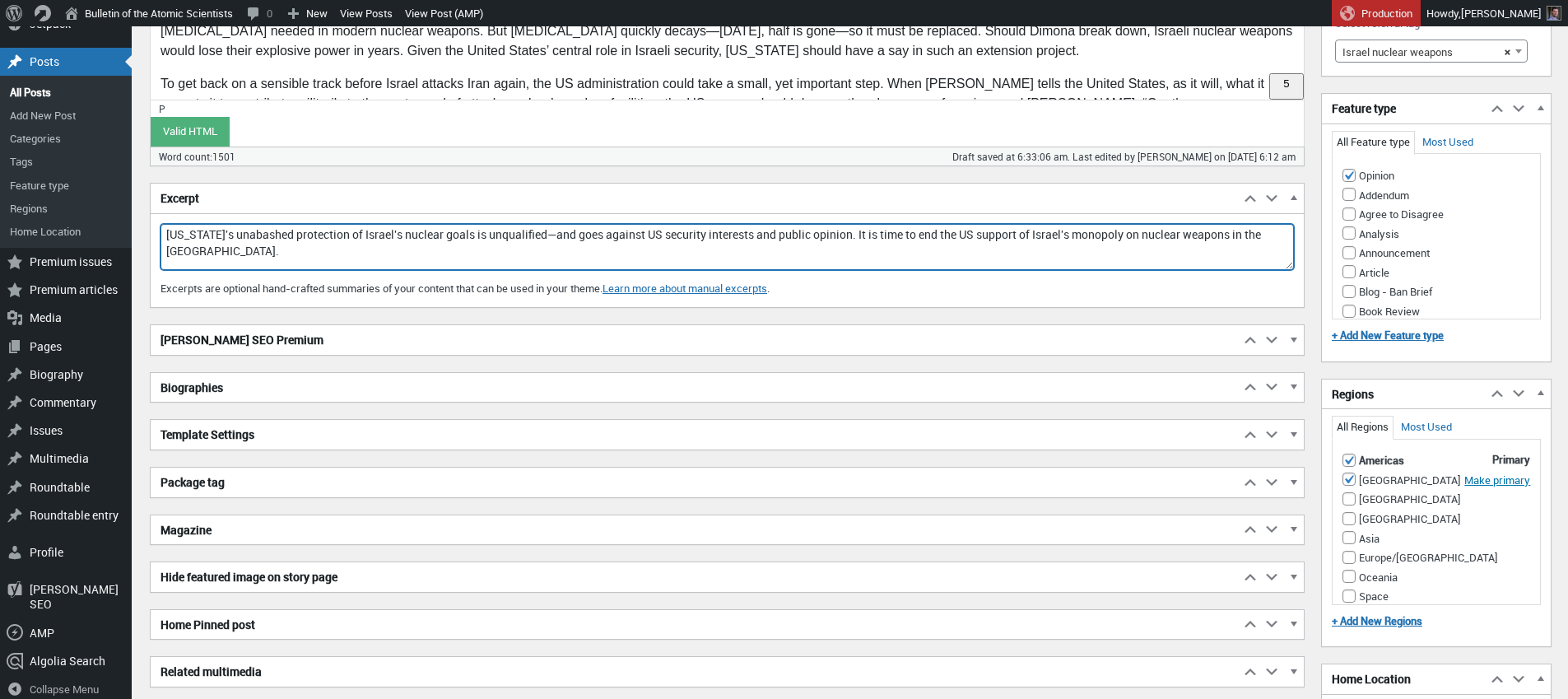
click at [378, 343] on h2 "[PERSON_NAME] SEO Premium" at bounding box center [695, 340] width 1089 height 29
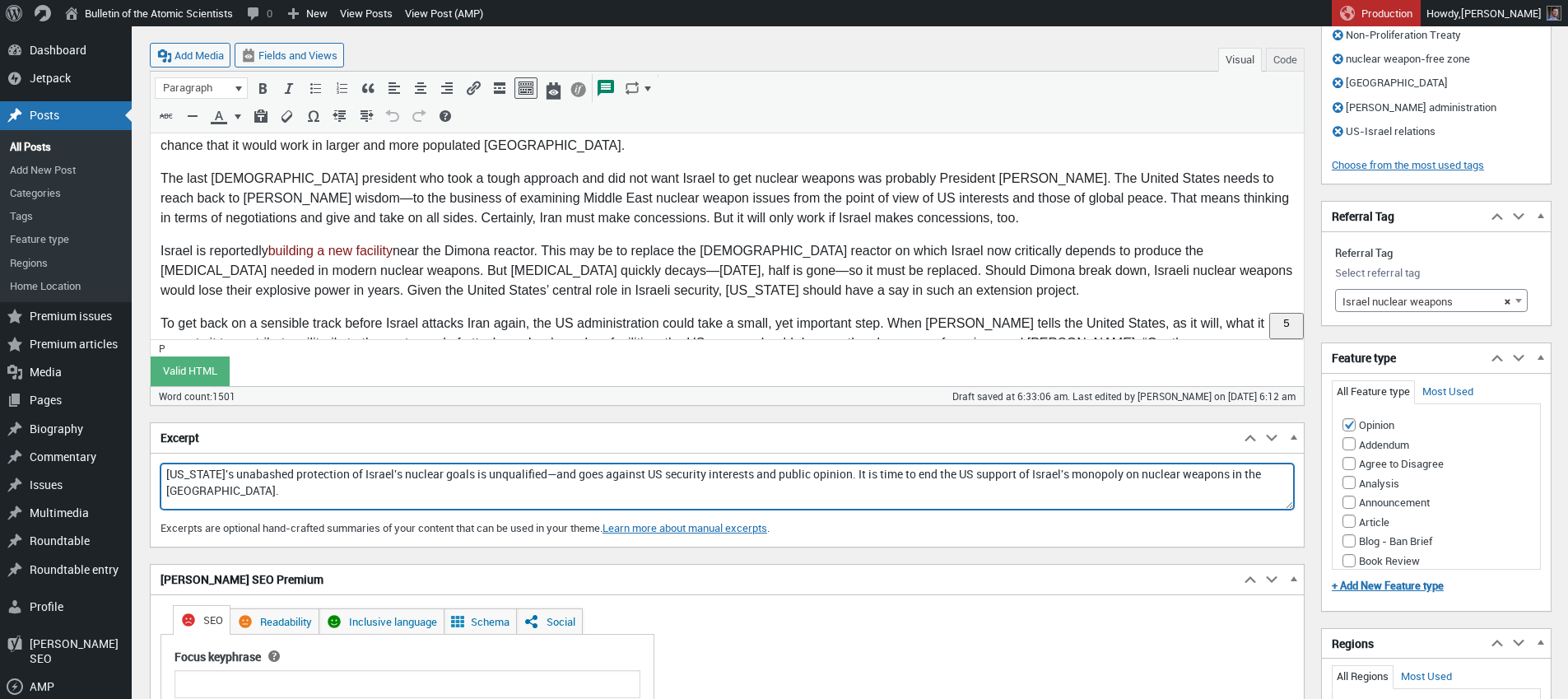
scroll to position [1331, 0]
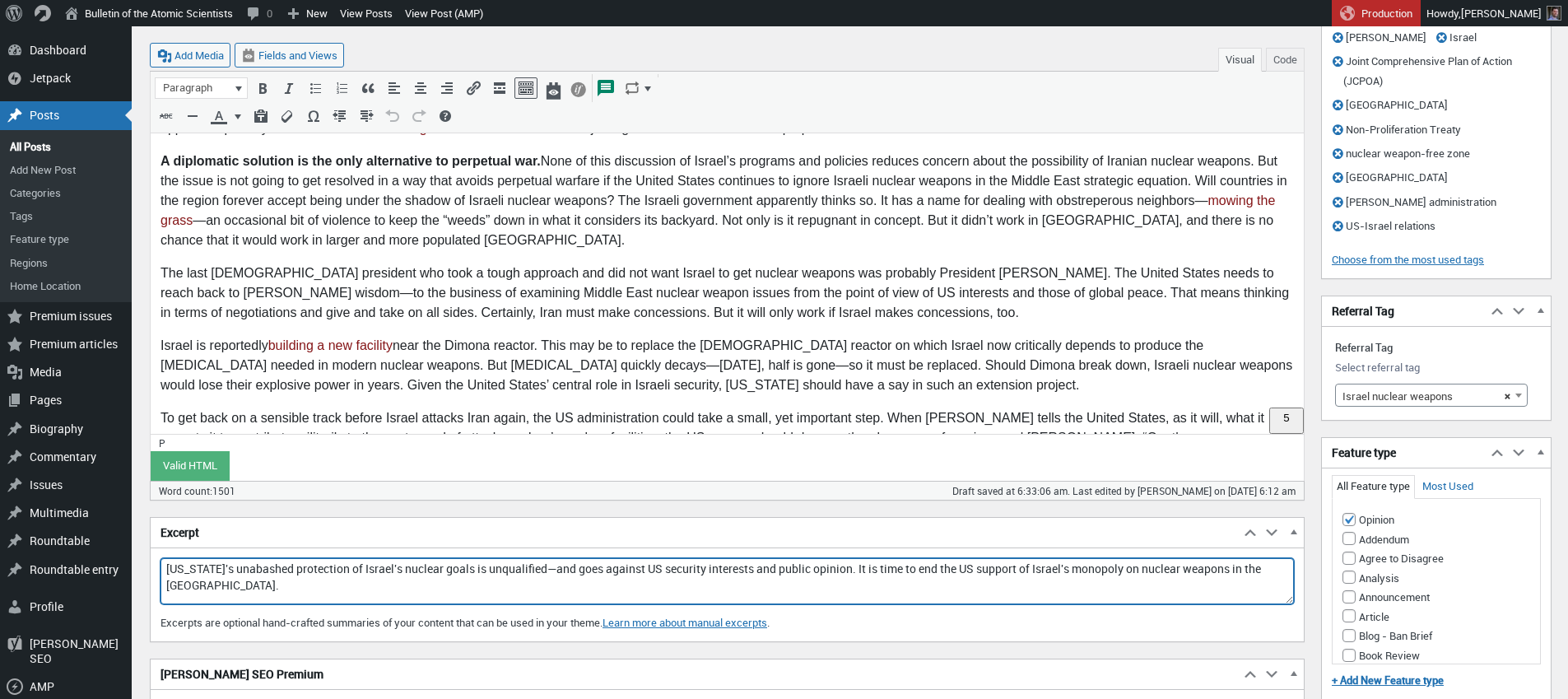
click at [1059, 585] on textarea "Washington's unabashed protection of Israel's nuclear goals is unqualified. It …" at bounding box center [727, 581] width 1133 height 46
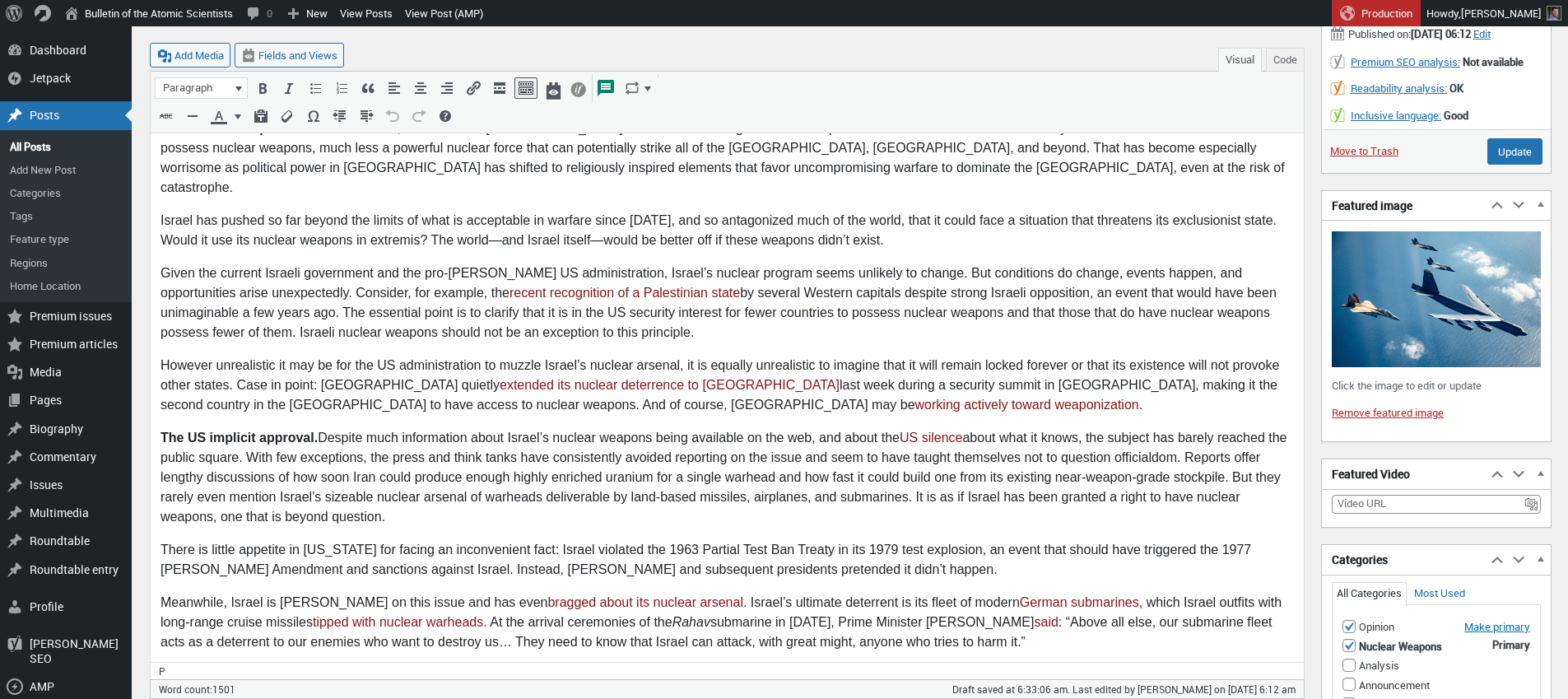
scroll to position [299, 0]
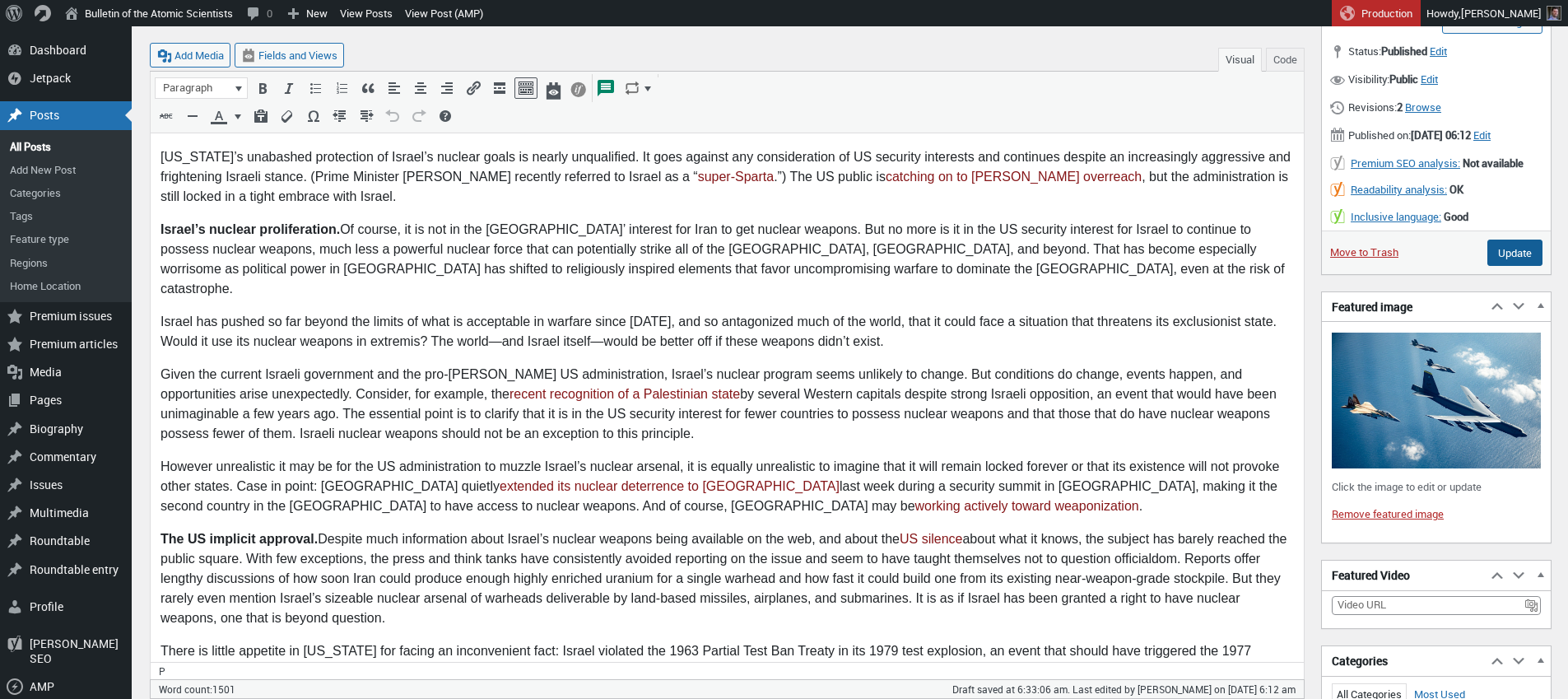
type textarea "[US_STATE]'s unabashed protection of Israel's nuclear goals is unqualified—and …"
click at [1511, 266] on input "Update" at bounding box center [1515, 253] width 55 height 27
